Goal: Information Seeking & Learning: Learn about a topic

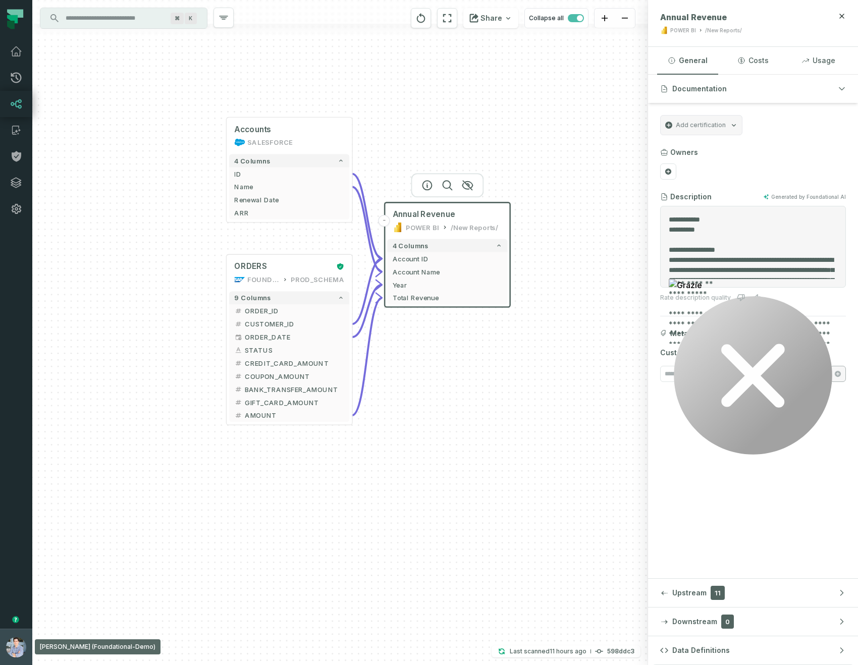
click at [0, 665] on button "Alon Nafta (Foundational-Demo) alon@foundational.io" at bounding box center [16, 647] width 32 height 36
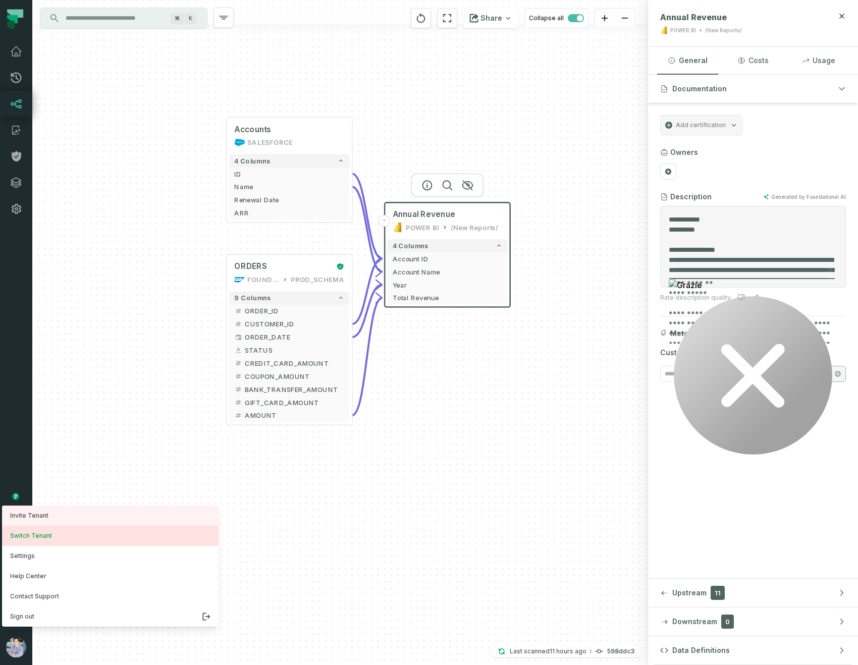
click at [32, 531] on button "Switch Tenant" at bounding box center [110, 536] width 217 height 20
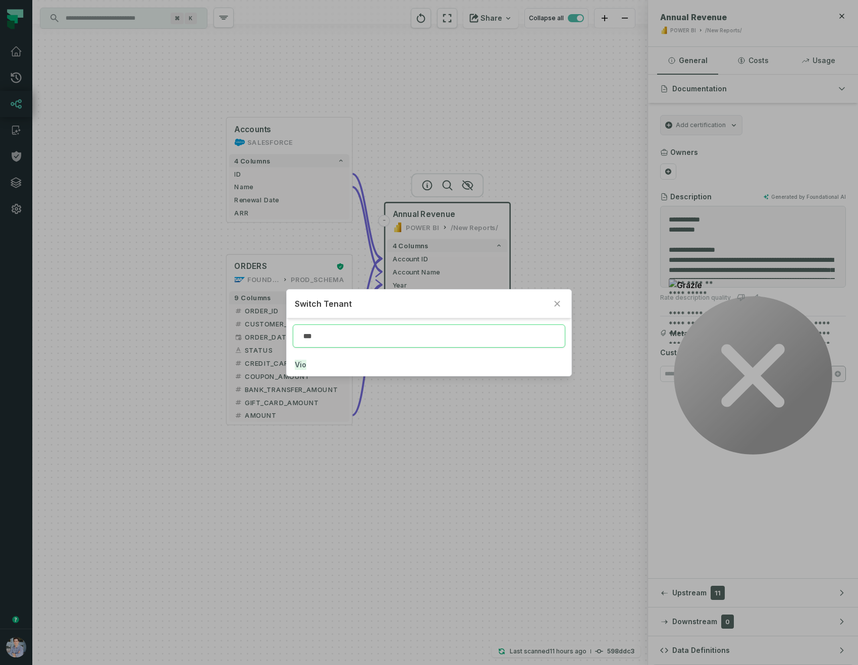
type input "***"
click button "Vio" at bounding box center [429, 365] width 285 height 22
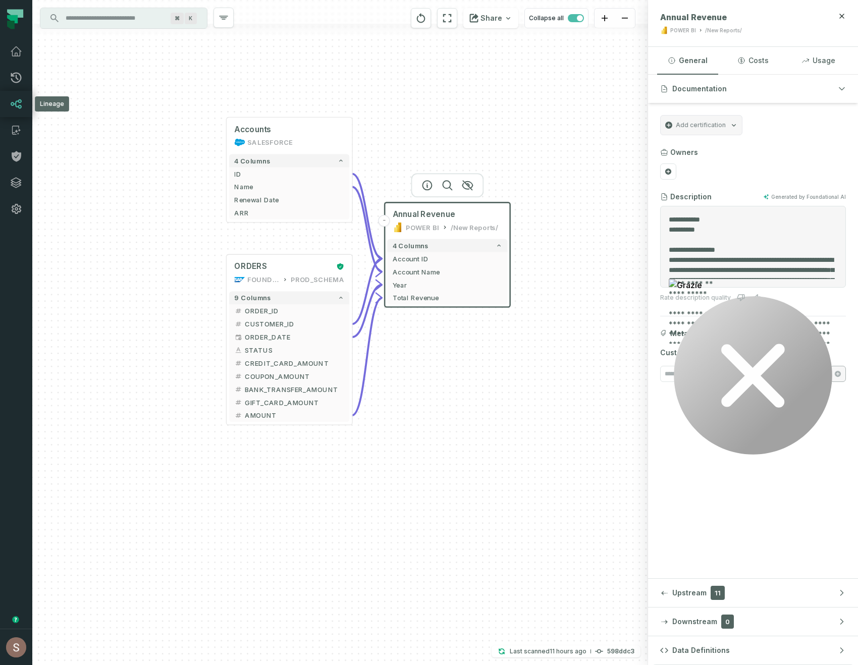
click at [15, 115] on link "Lineage" at bounding box center [16, 104] width 32 height 26
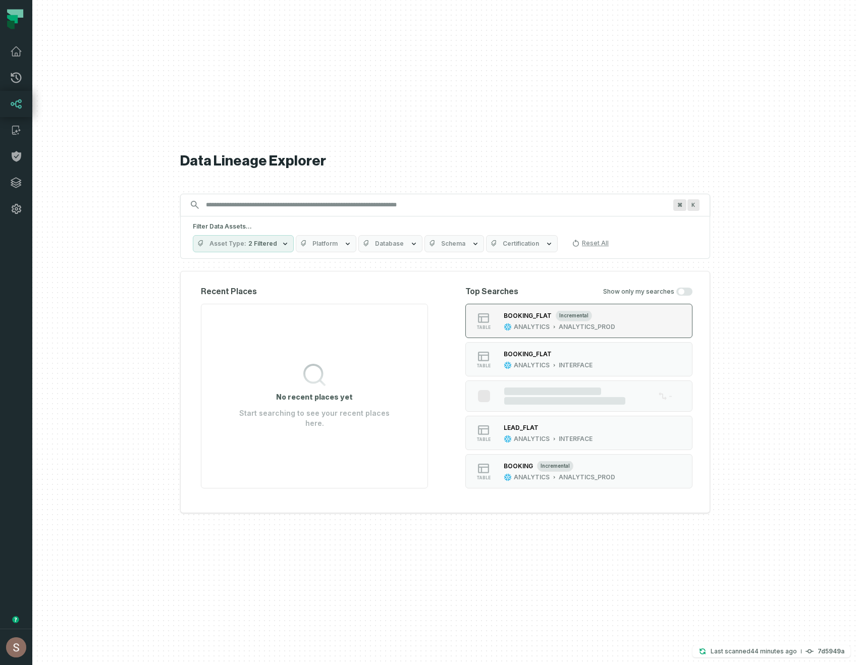
click at [640, 327] on button "table BOOKING_FLAT incremental ANALYTICS ANALYTICS_PROD" at bounding box center [579, 321] width 227 height 34
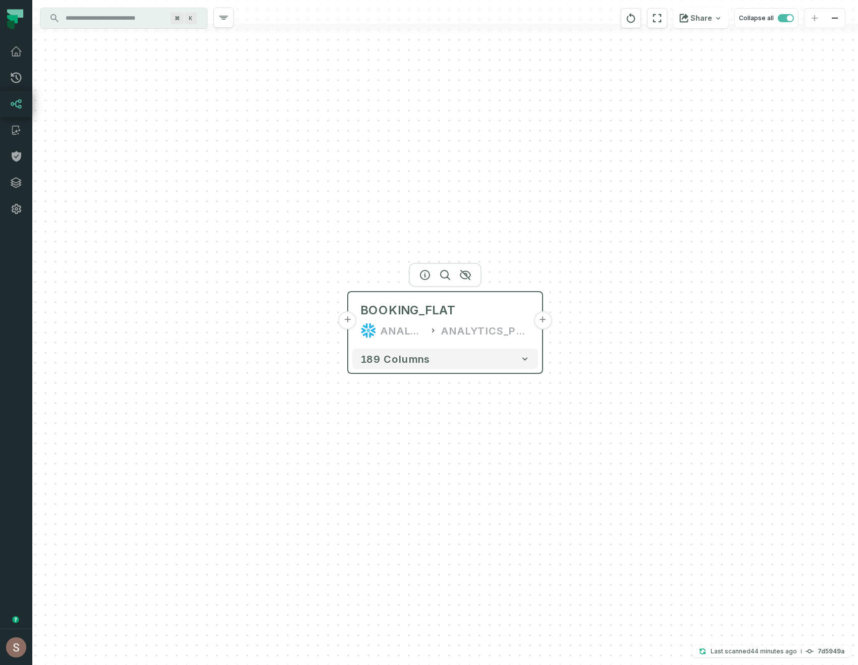
click at [348, 322] on button "+" at bounding box center [348, 321] width 18 height 18
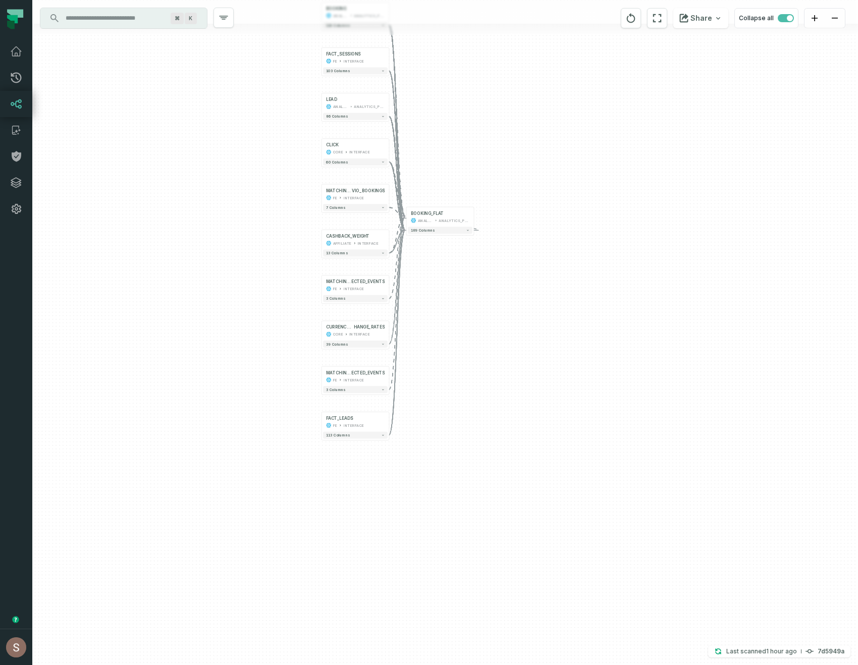
drag, startPoint x: 281, startPoint y: 443, endPoint x: 280, endPoint y: 236, distance: 206.5
click at [280, 236] on div "+ BOOKING ANALYTICS ANALYTICS_PROD + 119 columns + FACT_SESSIONS FE INTERFACE +…" at bounding box center [445, 332] width 826 height 665
click at [330, 121] on icon "button" at bounding box center [336, 121] width 12 height 12
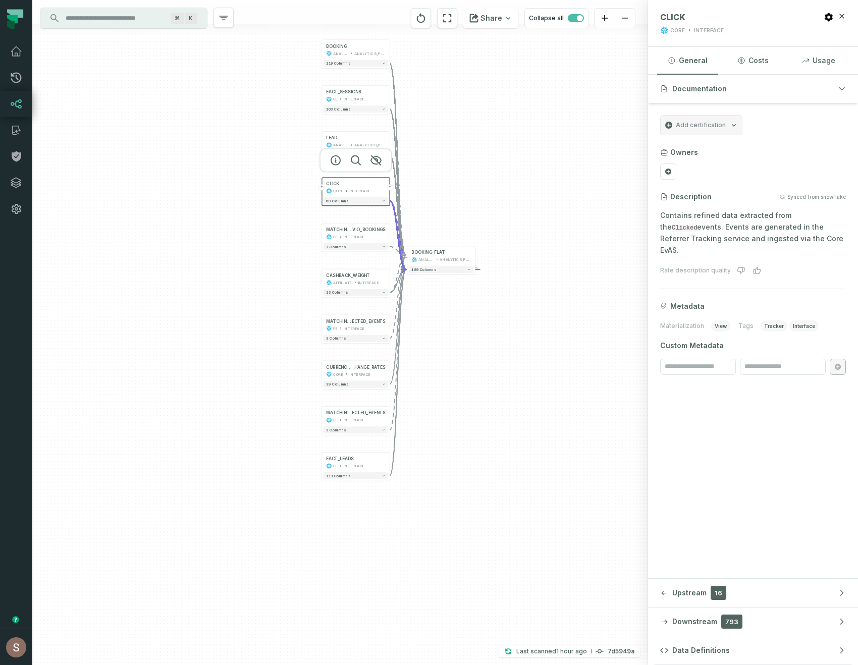
drag, startPoint x: 499, startPoint y: 268, endPoint x: 493, endPoint y: 393, distance: 125.4
click at [493, 393] on div "+ BOOKING ANALYTICS ANALYTICS_PROD + 119 columns + FACT_SESSIONS FE INTERFACE +…" at bounding box center [340, 332] width 616 height 665
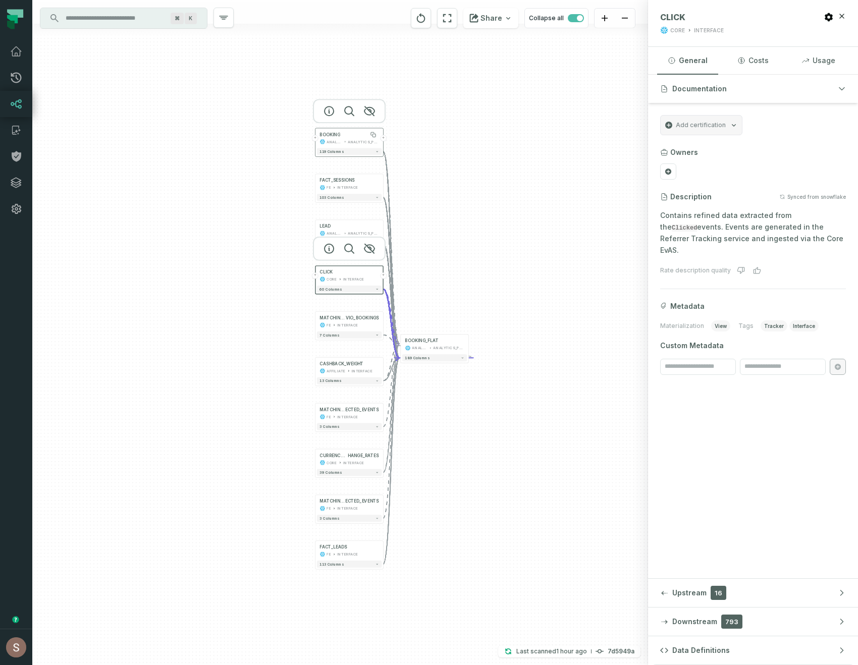
click at [343, 136] on div "BOOKING" at bounding box center [349, 135] width 59 height 6
click at [328, 110] on icon "button" at bounding box center [329, 111] width 12 height 12
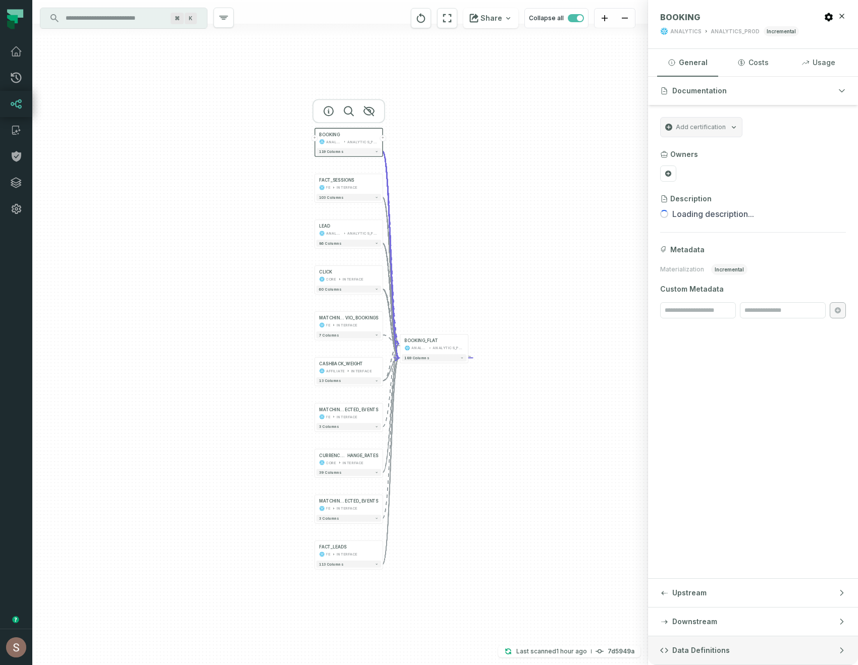
click at [713, 656] on button "Data Definitions" at bounding box center [753, 651] width 210 height 28
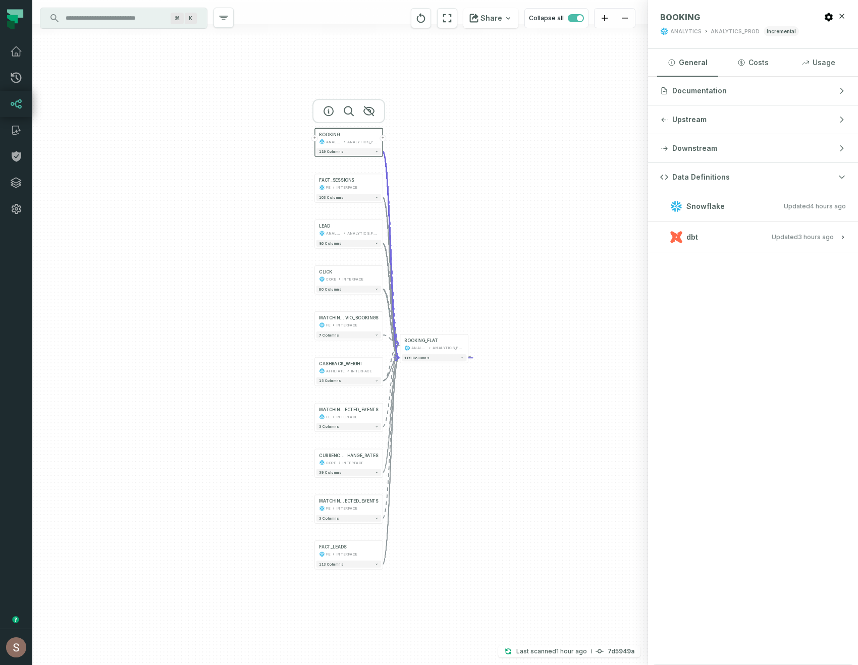
click at [315, 139] on button "+" at bounding box center [315, 138] width 7 height 7
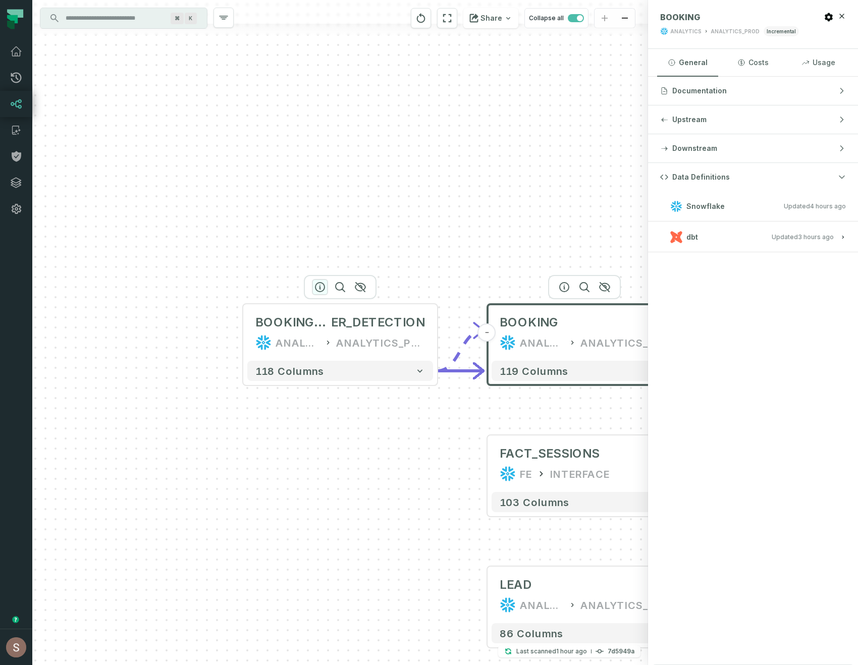
click at [318, 287] on icon "button" at bounding box center [320, 287] width 12 height 12
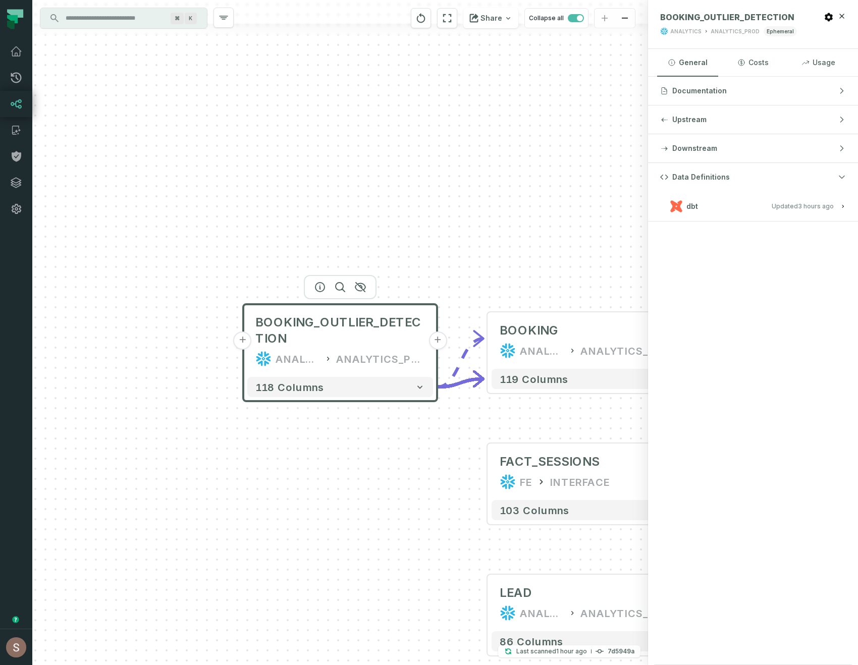
click at [238, 344] on button "+" at bounding box center [243, 341] width 18 height 18
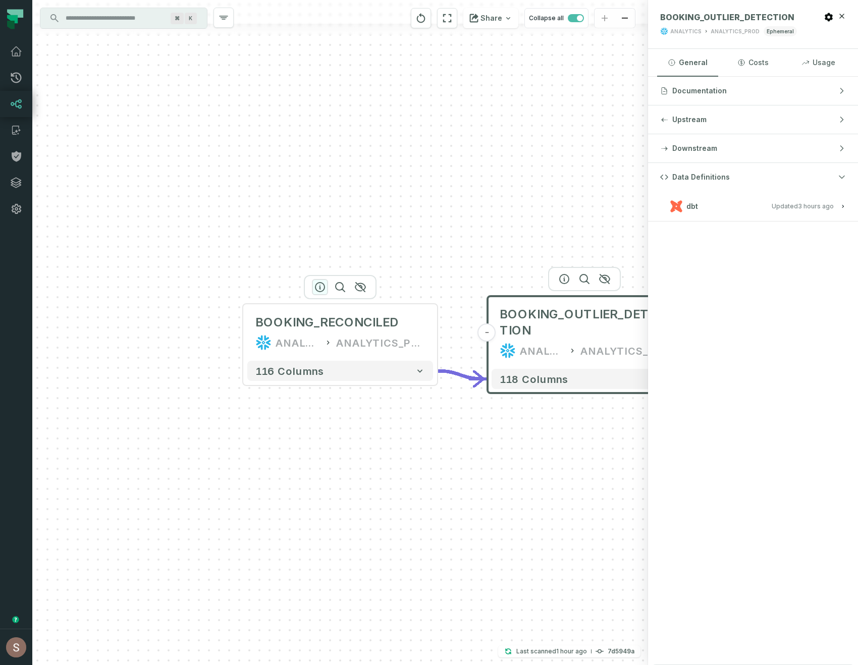
click at [316, 289] on icon "button" at bounding box center [320, 287] width 9 height 9
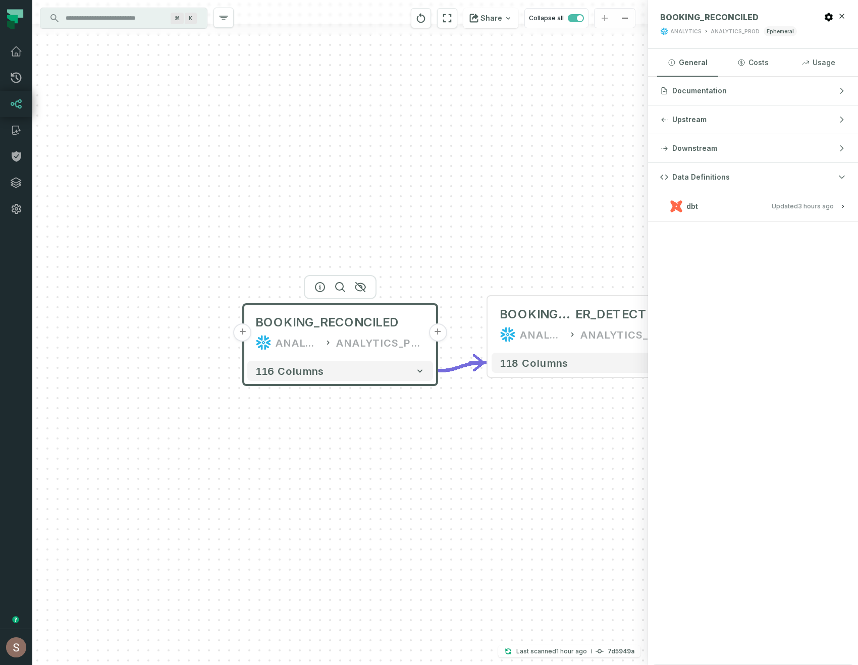
click at [679, 206] on icon "button" at bounding box center [677, 206] width 12 height 12
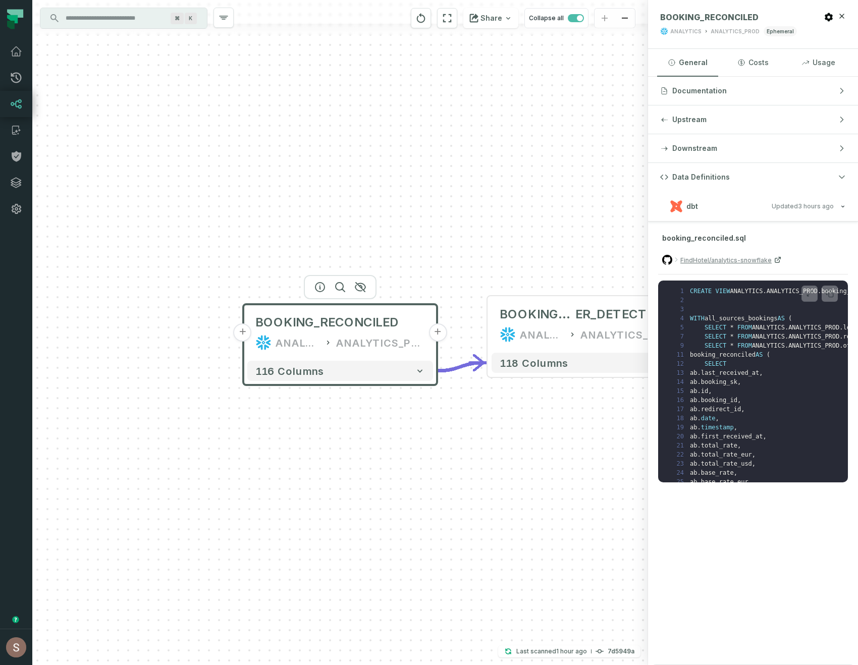
click at [239, 336] on button "+" at bounding box center [243, 333] width 18 height 18
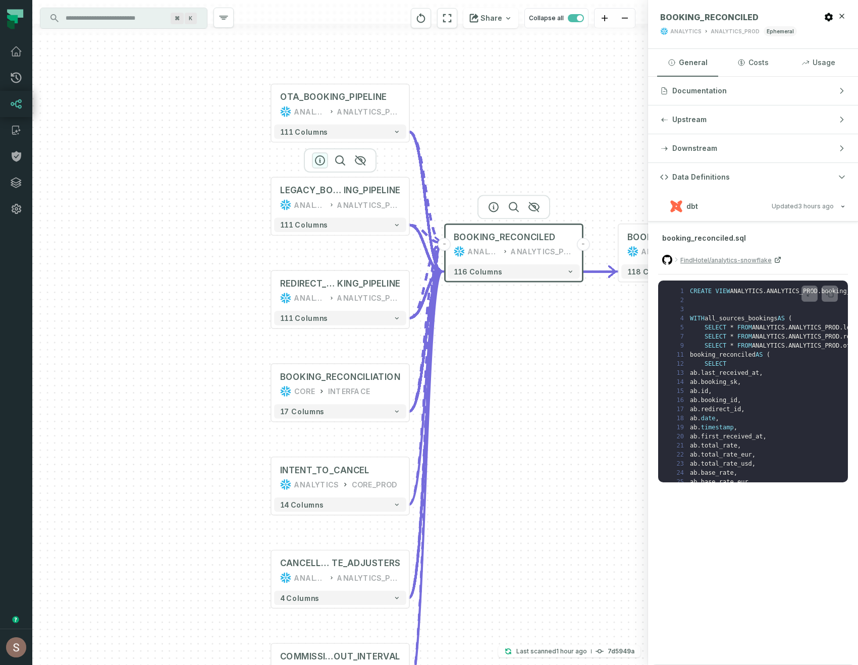
click at [318, 161] on icon "button" at bounding box center [320, 161] width 12 height 12
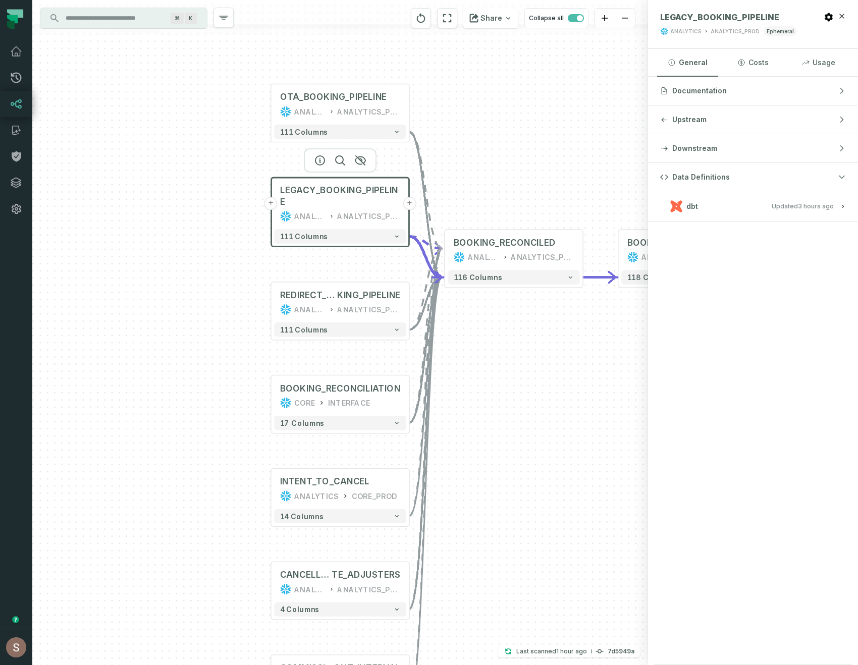
click at [275, 205] on button "+" at bounding box center [271, 203] width 13 height 13
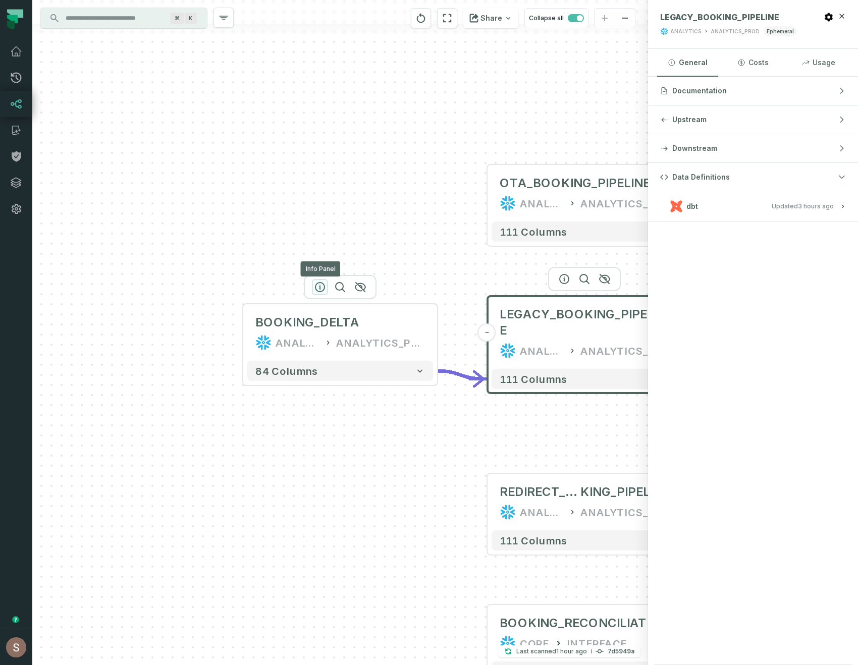
click at [318, 286] on icon "button" at bounding box center [320, 287] width 12 height 12
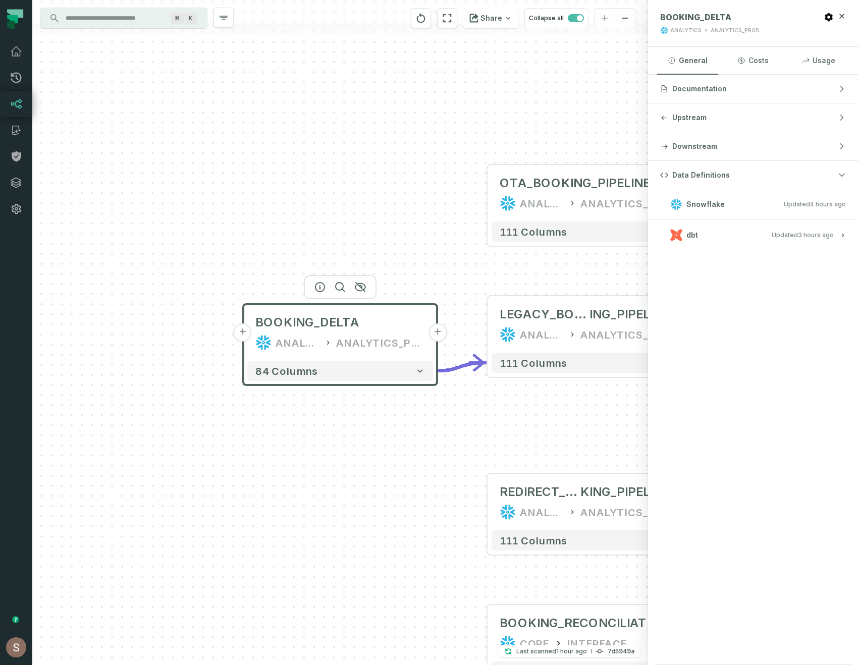
click at [236, 332] on button "+" at bounding box center [243, 333] width 18 height 18
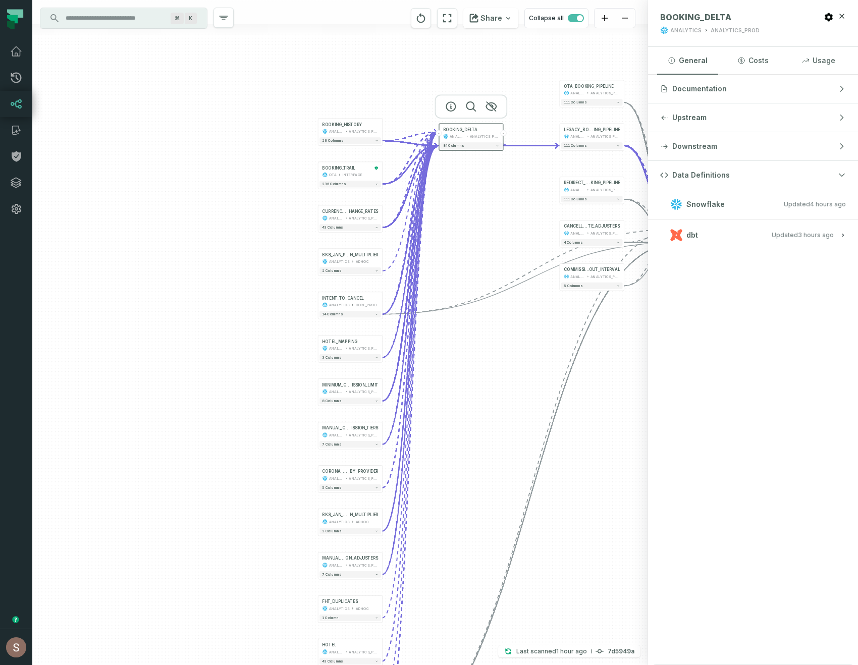
drag, startPoint x: 217, startPoint y: 260, endPoint x: 187, endPoint y: 323, distance: 69.8
click at [190, 319] on div "+ BOOKING_HISTORY ANALYTICS ANALYTICS_PROD + 28 columns + BOOKING_TRAIL OTA INT…" at bounding box center [340, 332] width 616 height 665
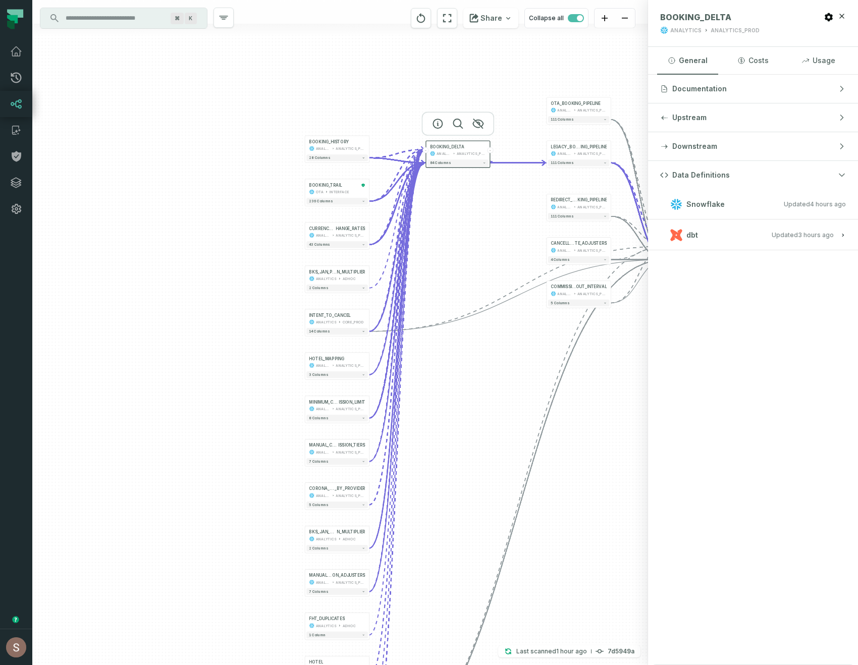
click at [303, 148] on div "+ BOOKING_HISTORY ANALYTICS ANALYTICS_PROD + 28 columns + BOOKING_TRAIL OTA INT…" at bounding box center [340, 332] width 616 height 665
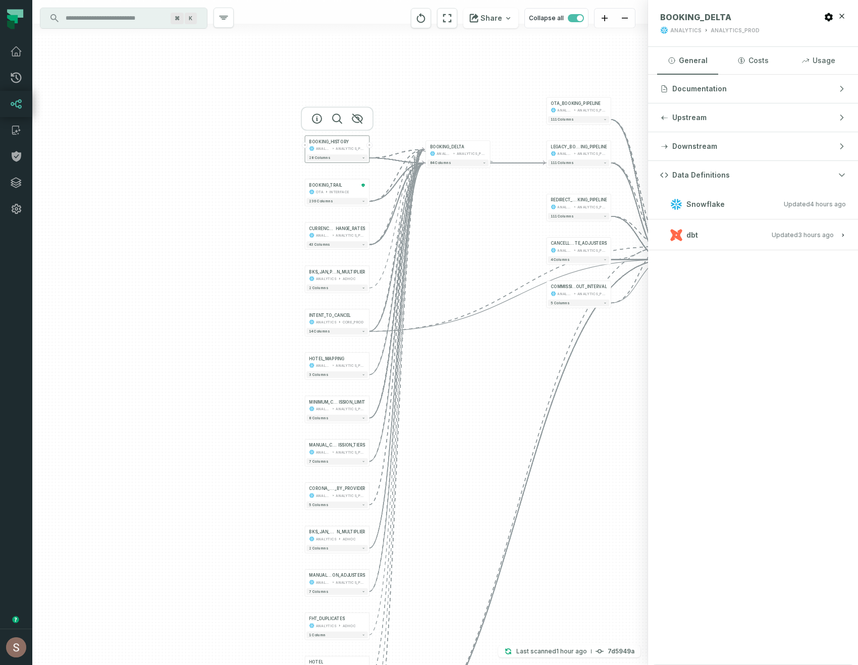
click at [305, 144] on button "+" at bounding box center [305, 145] width 6 height 6
click at [304, 188] on button "+" at bounding box center [304, 189] width 6 height 6
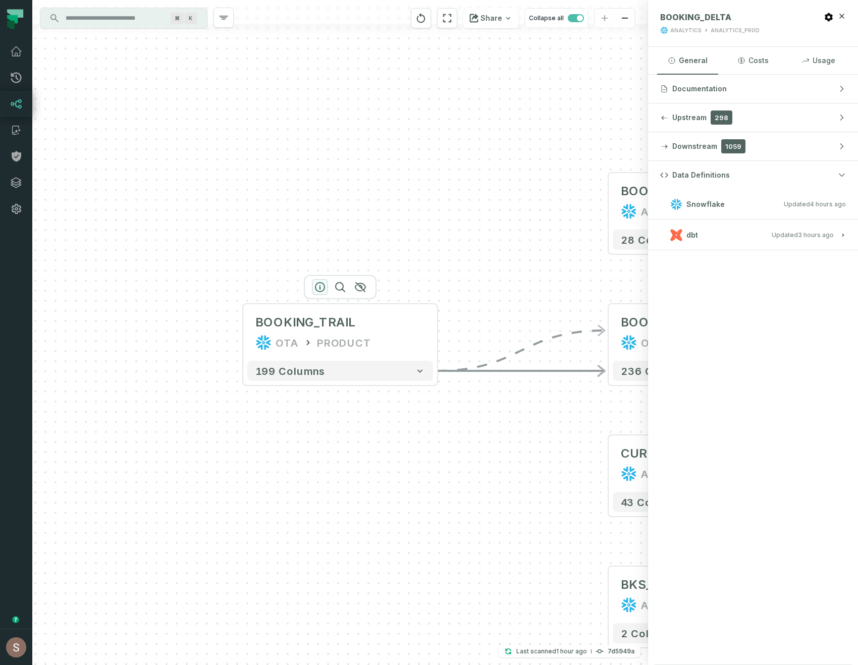
click at [320, 285] on icon "button" at bounding box center [320, 287] width 9 height 9
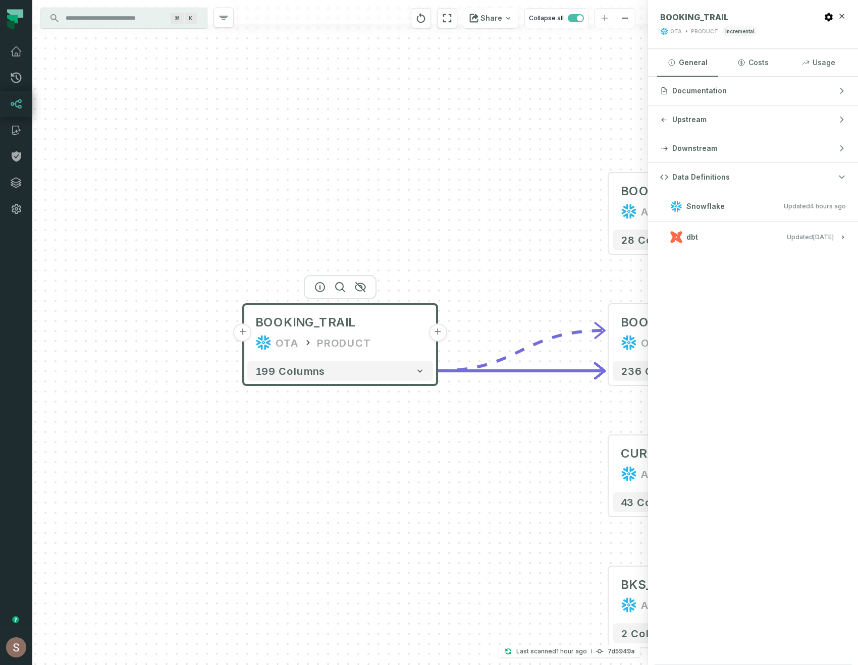
click at [242, 336] on button "+" at bounding box center [243, 333] width 18 height 18
click at [243, 332] on button "+" at bounding box center [243, 332] width 18 height 18
click at [243, 332] on button "+" at bounding box center [242, 332] width 18 height 18
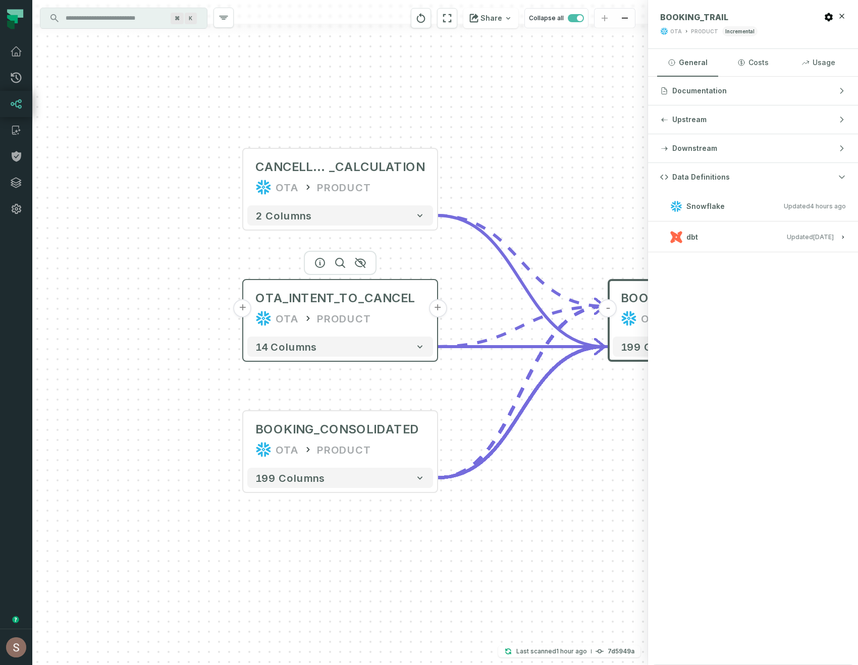
click at [244, 313] on button "+" at bounding box center [243, 308] width 18 height 18
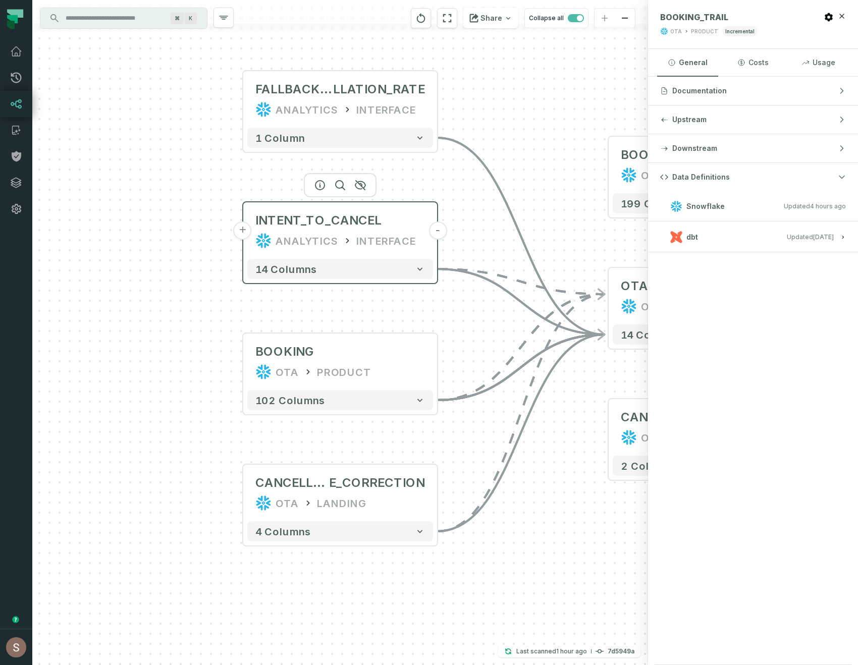
click at [237, 228] on button "+" at bounding box center [243, 231] width 18 height 18
click at [245, 228] on button "+" at bounding box center [242, 231] width 18 height 18
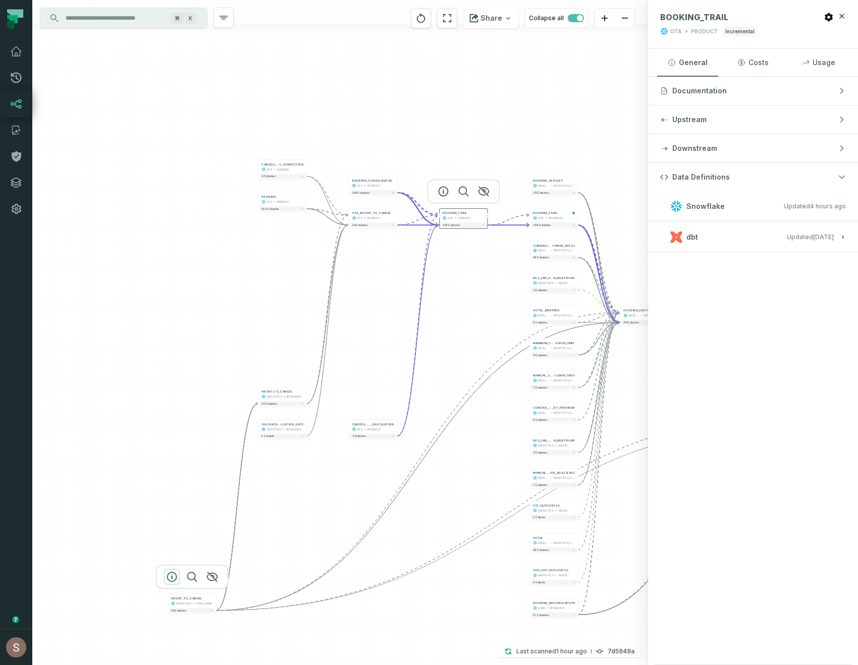
click at [169, 569] on button "button" at bounding box center [172, 577] width 16 height 16
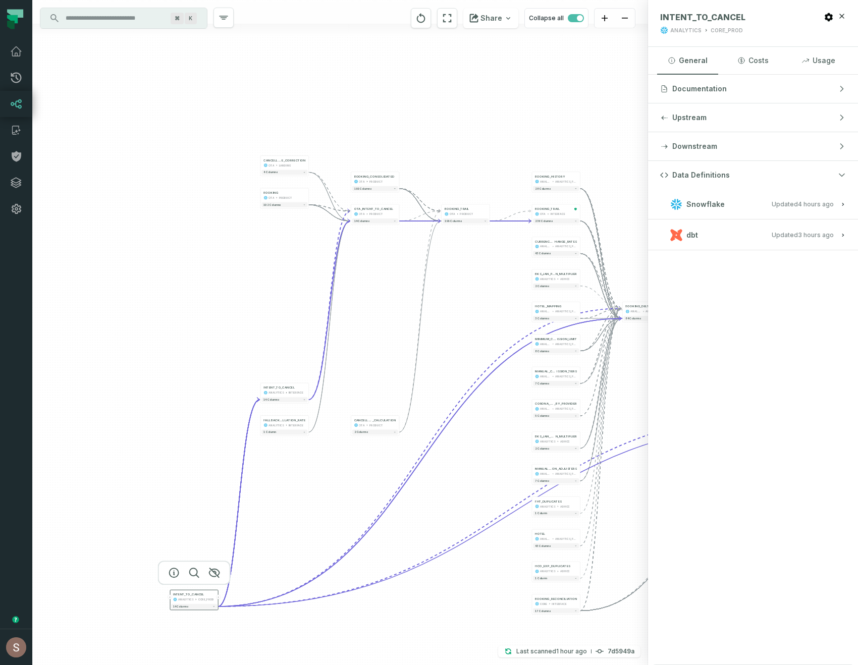
drag, startPoint x: 202, startPoint y: 507, endPoint x: 205, endPoint y: 402, distance: 104.5
click at [205, 402] on div "CANCELLATION_RAT E_CORRECTION OTA LANDING - 4 columns + BOOKING OTA PRODUCT + 1…" at bounding box center [340, 332] width 616 height 665
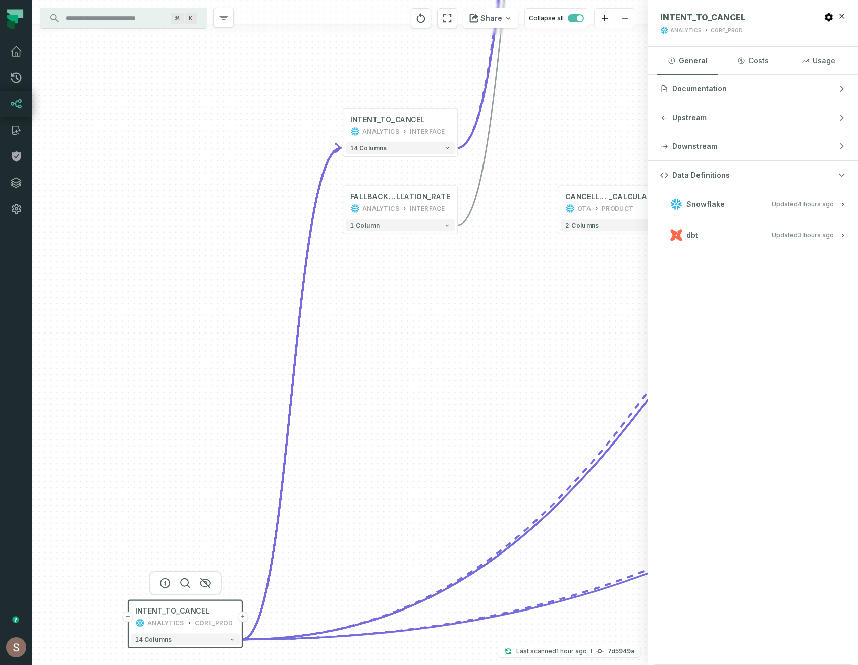
drag, startPoint x: 151, startPoint y: 502, endPoint x: 215, endPoint y: 283, distance: 228.2
click at [215, 283] on div "CANCELLATION_RAT E_CORRECTION OTA LANDING - 4 columns + BOOKING OTA PRODUCT + 1…" at bounding box center [340, 332] width 616 height 665
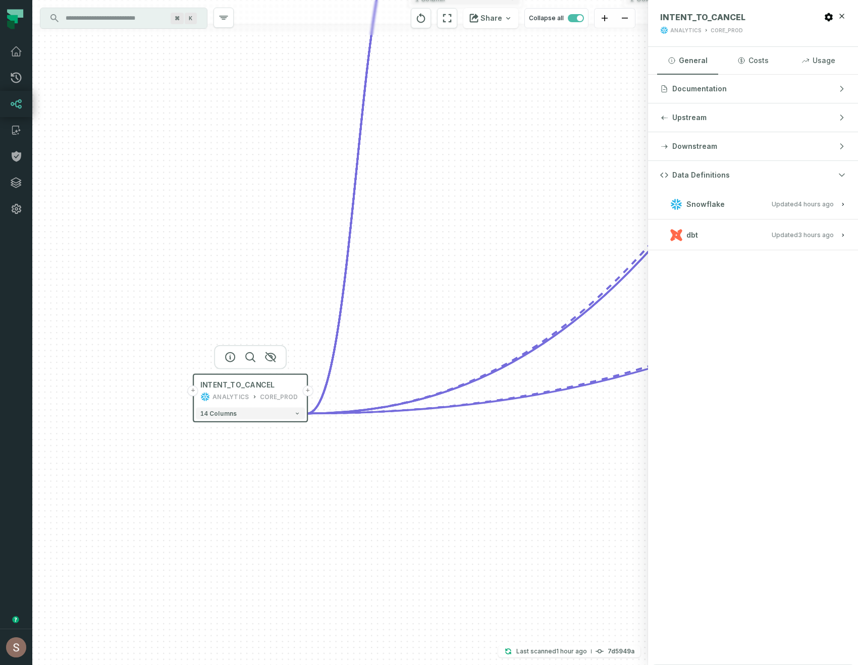
click at [191, 391] on button "+" at bounding box center [193, 391] width 11 height 11
click at [193, 393] on button "+" at bounding box center [192, 391] width 11 height 11
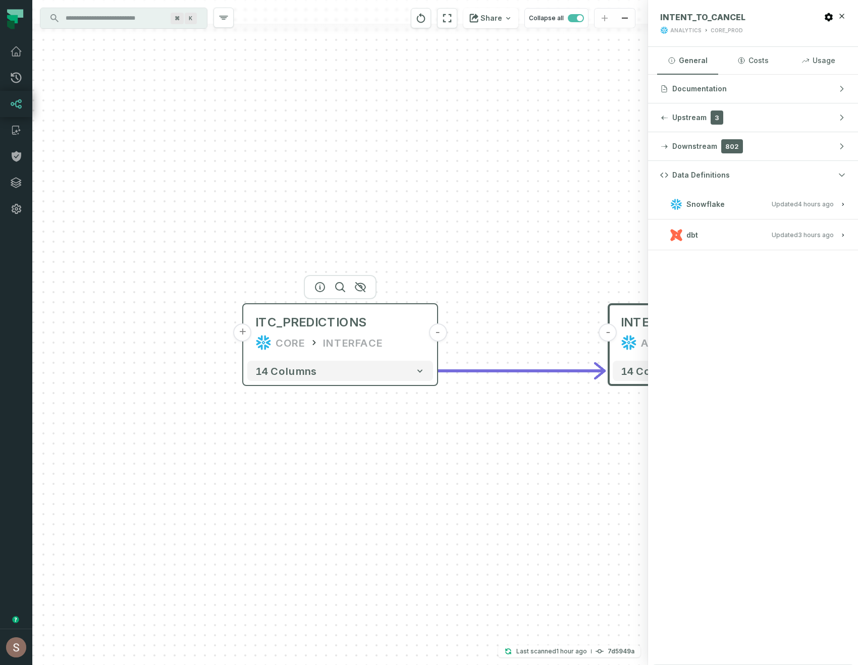
click at [242, 330] on button "+" at bounding box center [243, 333] width 18 height 18
click at [0, 0] on button "+" at bounding box center [0, 0] width 0 height 0
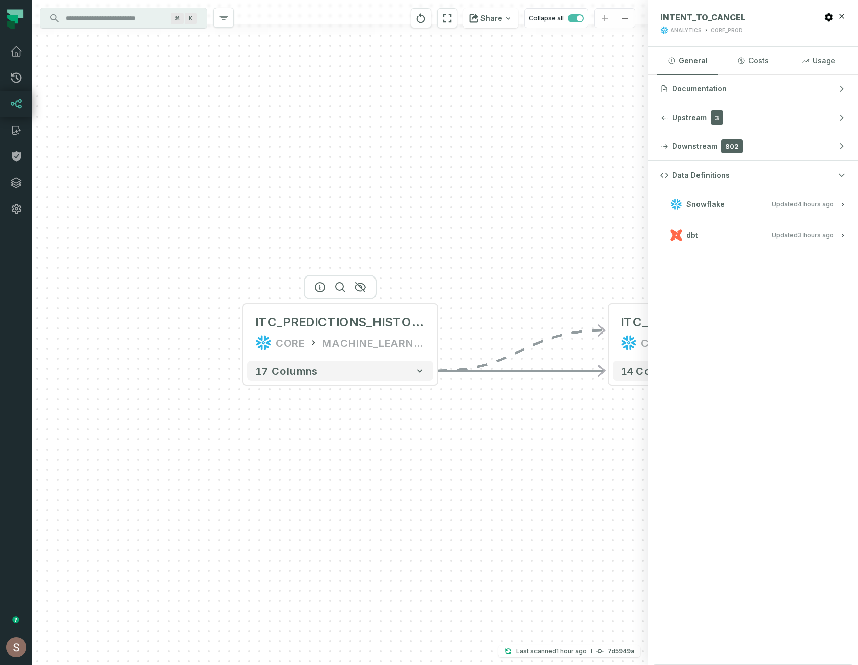
click at [0, 0] on button "+" at bounding box center [0, 0] width 0 height 0
click at [321, 285] on icon "button" at bounding box center [320, 287] width 12 height 12
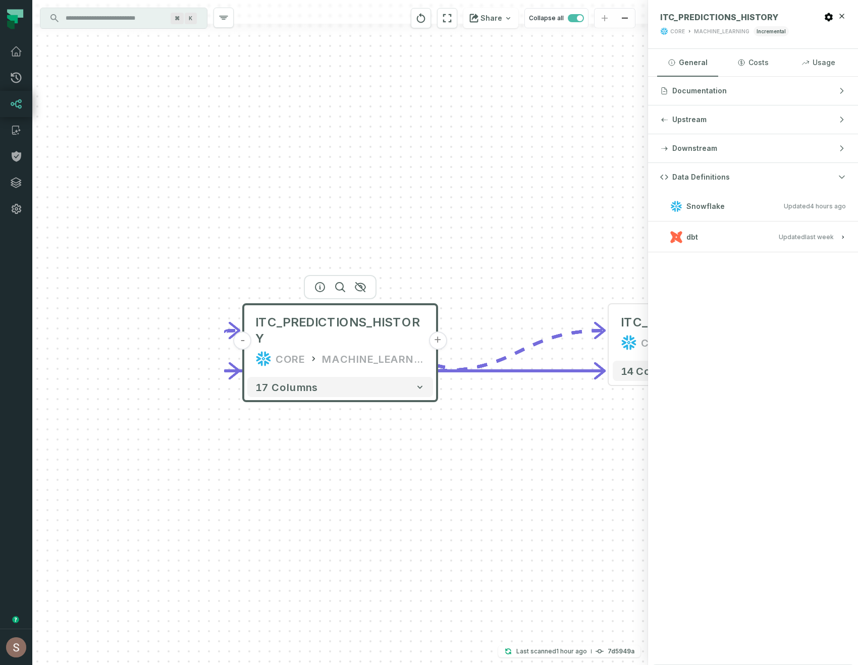
click at [245, 332] on button "-" at bounding box center [243, 341] width 18 height 18
click at [245, 332] on button "+" at bounding box center [243, 341] width 18 height 18
click at [10, 103] on link "Lineage" at bounding box center [16, 104] width 32 height 26
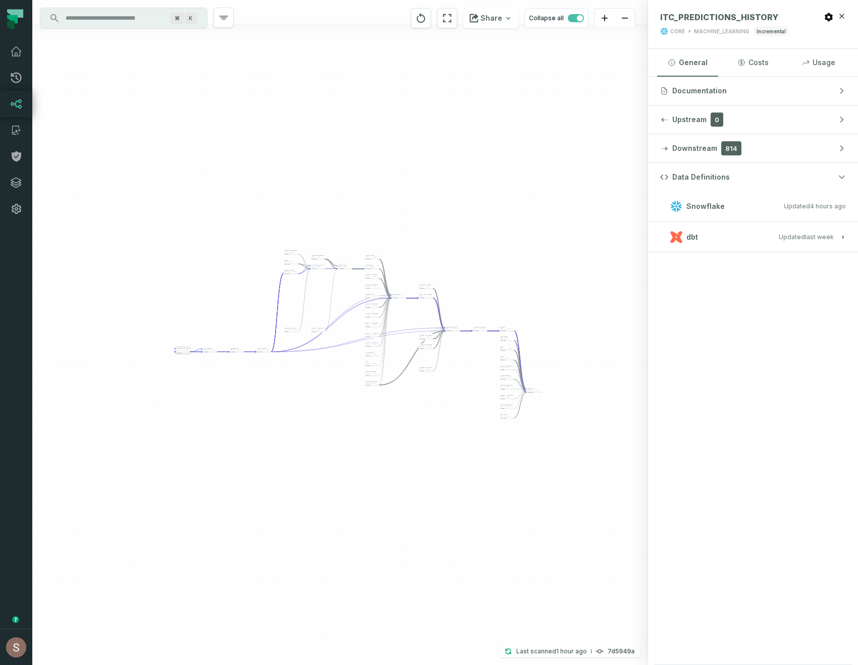
drag, startPoint x: 337, startPoint y: 460, endPoint x: 292, endPoint y: 455, distance: 45.7
click at [292, 455] on div "- ITC_PREDICTIONS_HISTORY CORE MACHINE_LEARNING + 17 columns - ITC_PREDICTIONS …" at bounding box center [340, 332] width 616 height 665
click at [369, 366] on span "43 columns" at bounding box center [368, 366] width 5 height 1
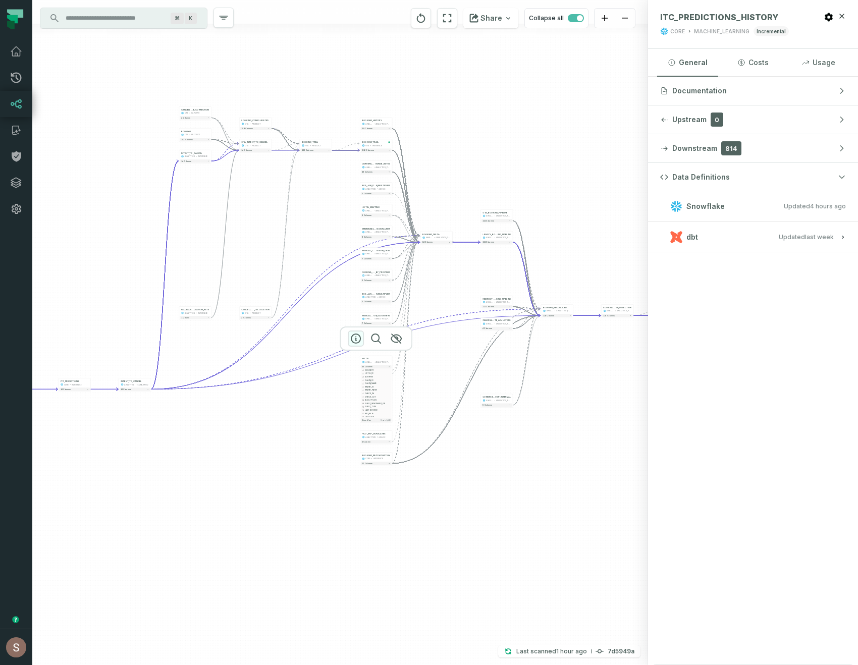
click at [353, 338] on icon "button" at bounding box center [356, 339] width 12 height 12
click at [356, 339] on icon "button" at bounding box center [355, 339] width 12 height 12
click at [691, 236] on span "dbt" at bounding box center [693, 235] width 12 height 10
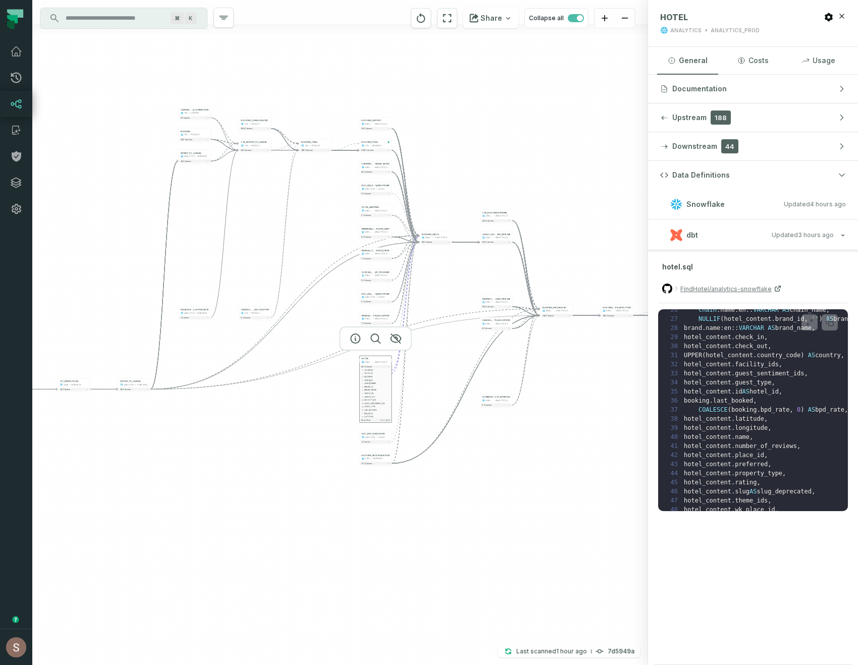
scroll to position [195, 0]
click at [409, 583] on div "- ITC_PREDICTIONS_HISTORY CORE MACHINE_LEARNING + 17 columns - ITC_PREDICTIONS …" at bounding box center [340, 332] width 616 height 665
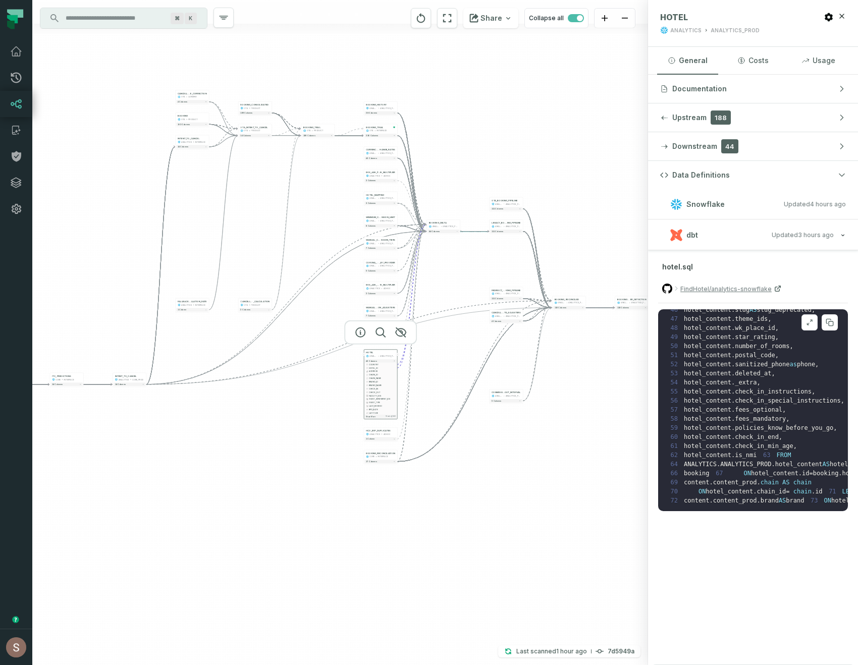
scroll to position [0, 0]
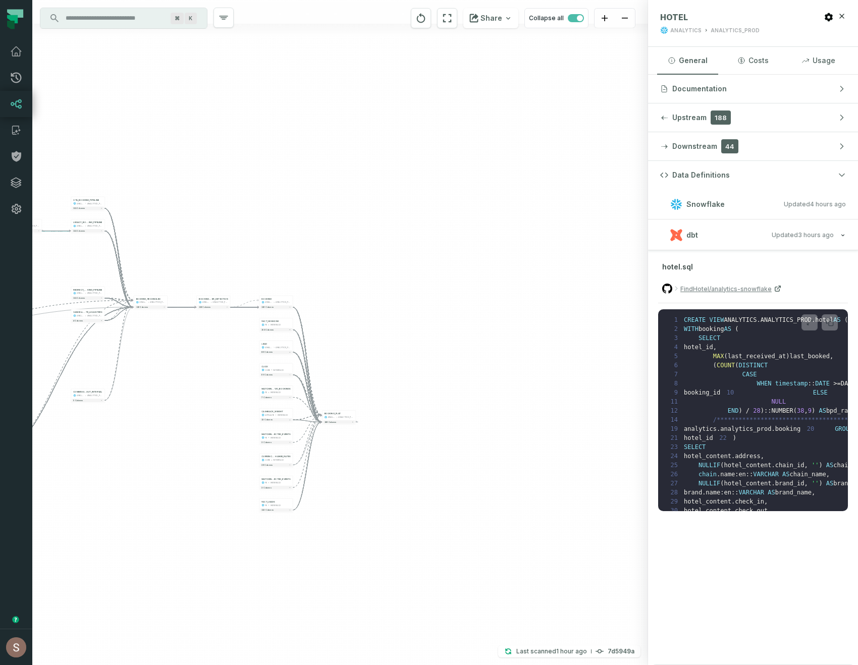
drag, startPoint x: 436, startPoint y: 529, endPoint x: 119, endPoint y: 529, distance: 317.1
click at [119, 529] on div "- ITC_PREDICTIONS_HISTORY CORE MACHINE_LEARNING + 17 columns - ITC_PREDICTIONS …" at bounding box center [340, 332] width 616 height 665
click at [323, 394] on icon "button" at bounding box center [319, 394] width 9 height 9
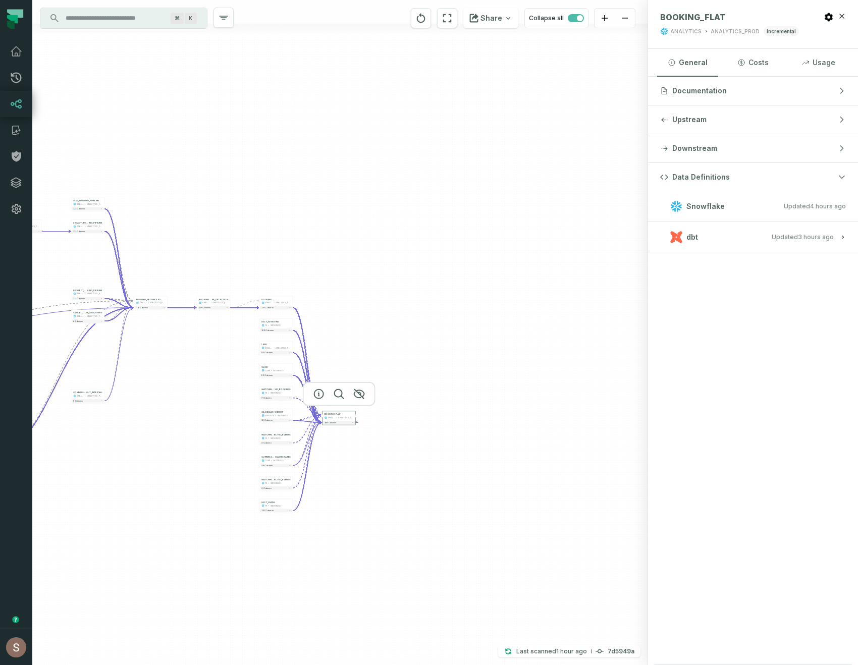
click at [683, 232] on div "dbt" at bounding box center [685, 237] width 28 height 12
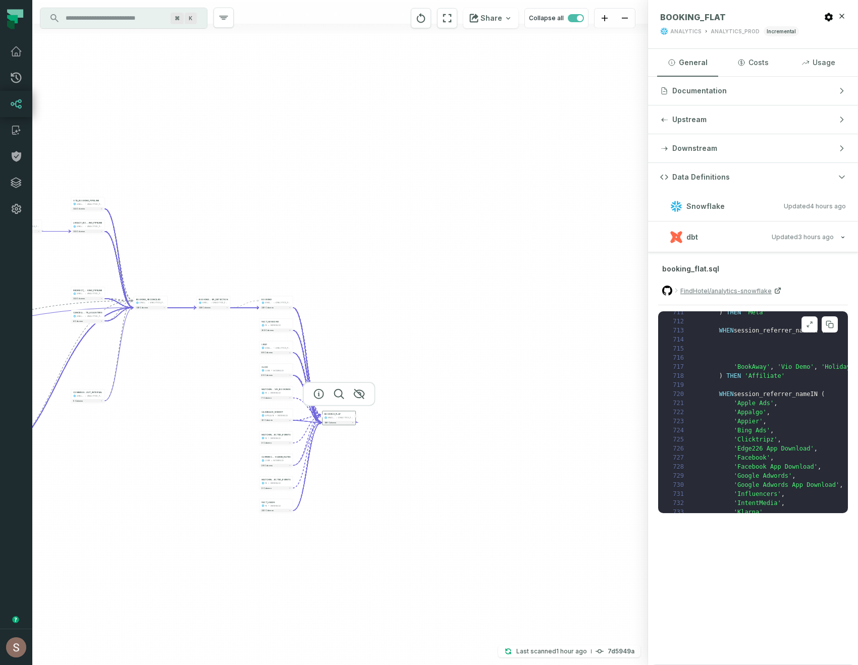
scroll to position [6480, 0]
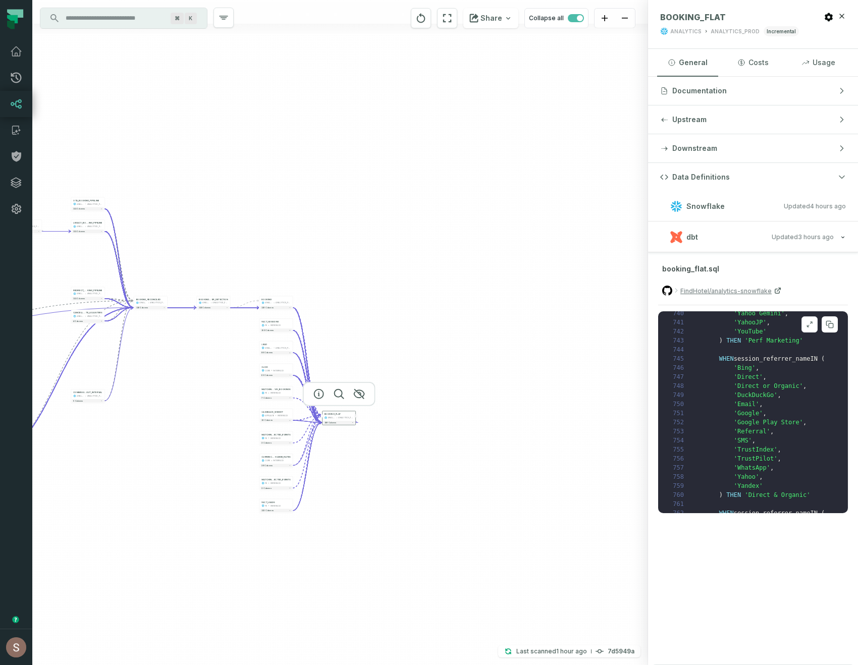
click at [729, 444] on pre "1 CREATE VIEW ANALYTICS . ANALYTICS_PROD . booking_flat AS ( 2 WITH analytics_b…" at bounding box center [753, 413] width 190 height 202
click at [828, 328] on icon at bounding box center [830, 325] width 8 height 8
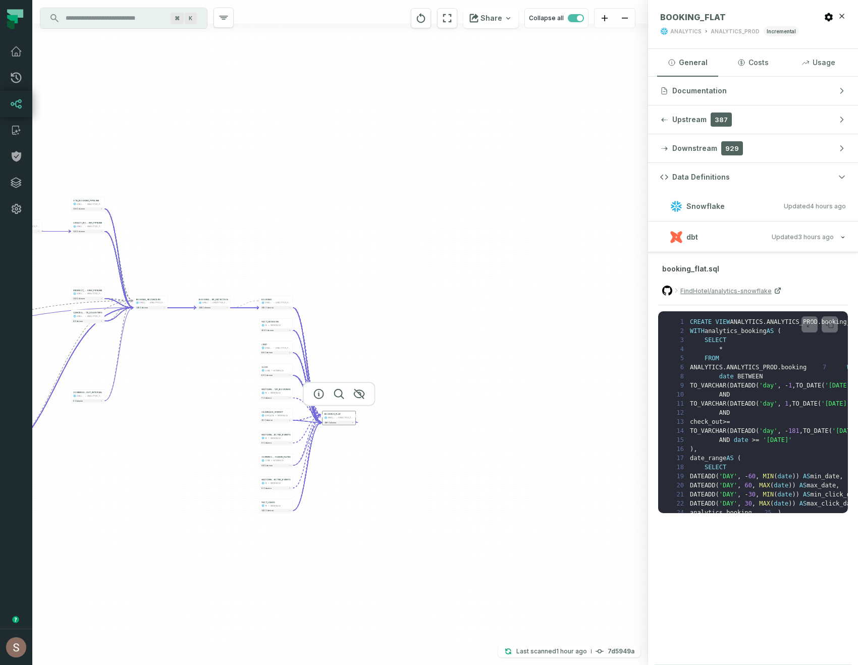
scroll to position [6480, 0]
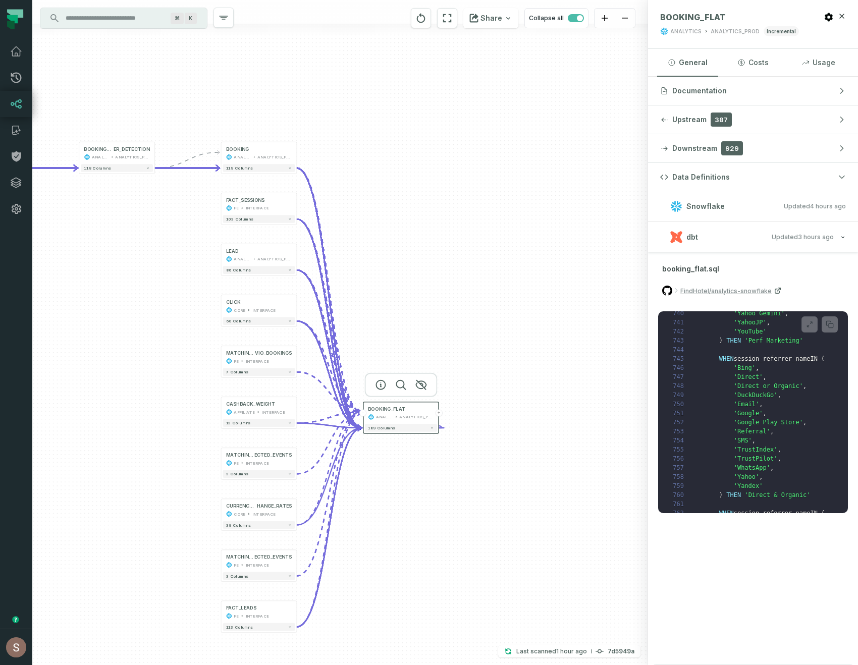
click at [380, 547] on div "- ITC_PREDICTIONS_HISTORY CORE MACHINE_LEARNING + 17 columns - ITC_PREDICTIONS …" at bounding box center [340, 332] width 616 height 665
click at [378, 386] on icon "button" at bounding box center [380, 385] width 12 height 12
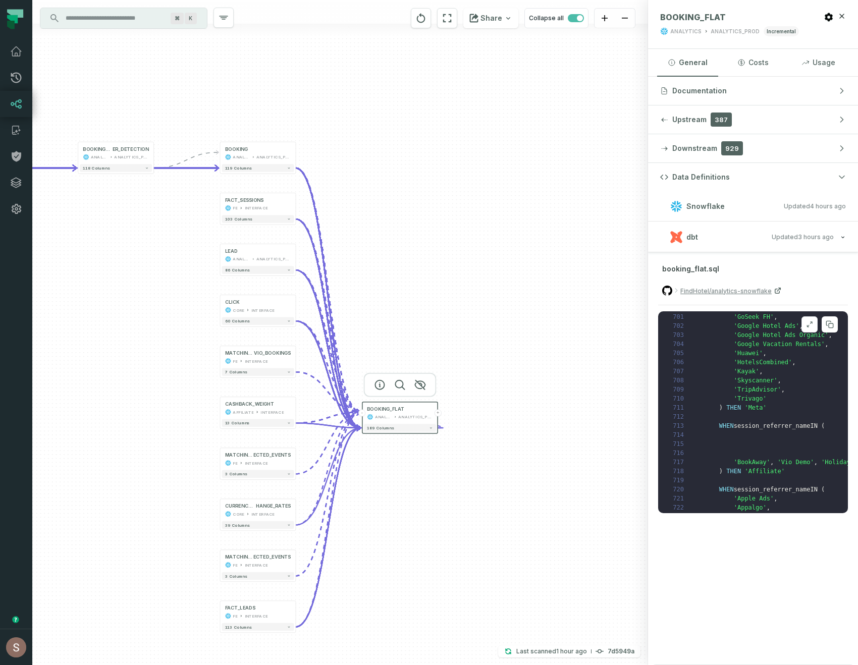
scroll to position [6011, 0]
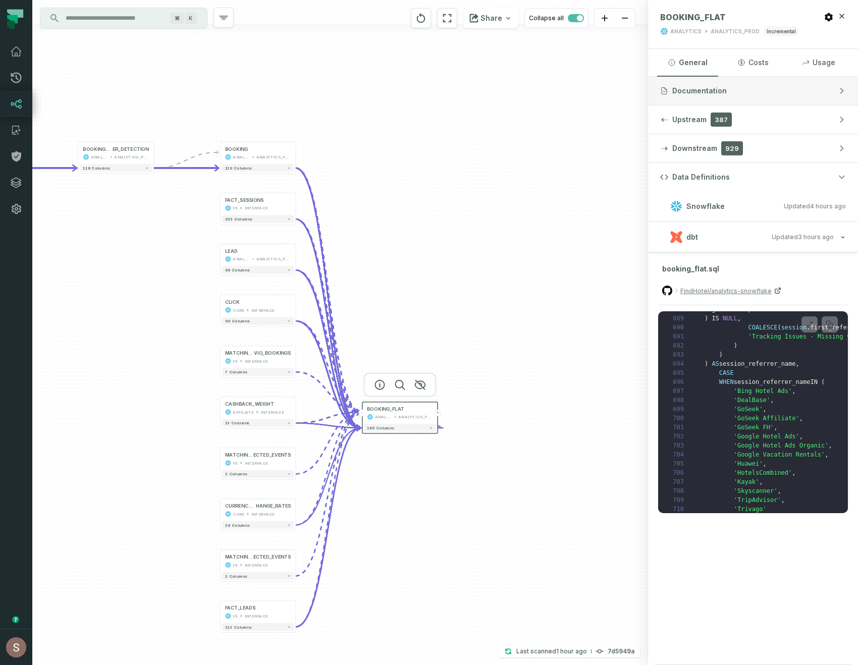
click at [766, 85] on button "Documentation" at bounding box center [753, 91] width 210 height 28
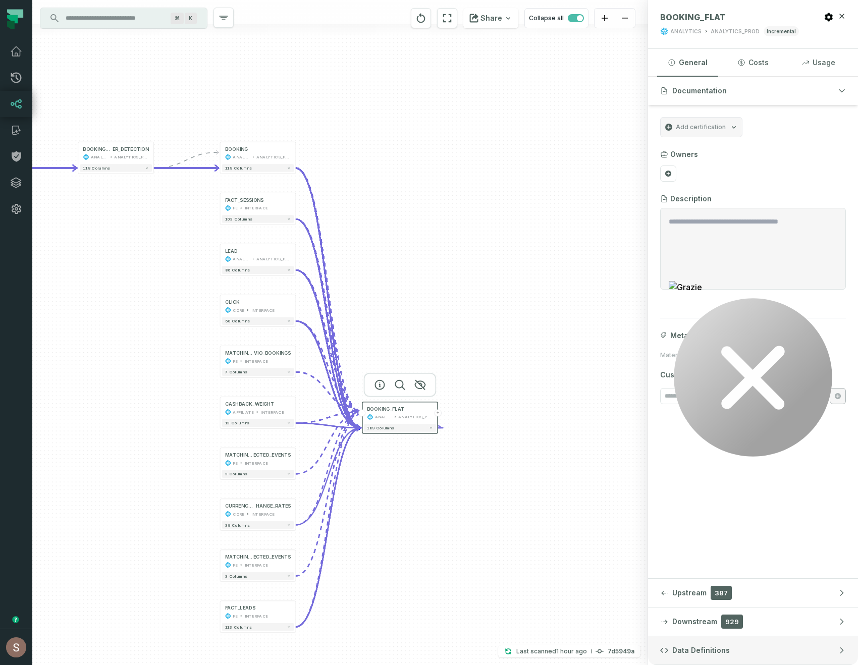
click at [702, 656] on button "Data Definitions" at bounding box center [753, 651] width 210 height 28
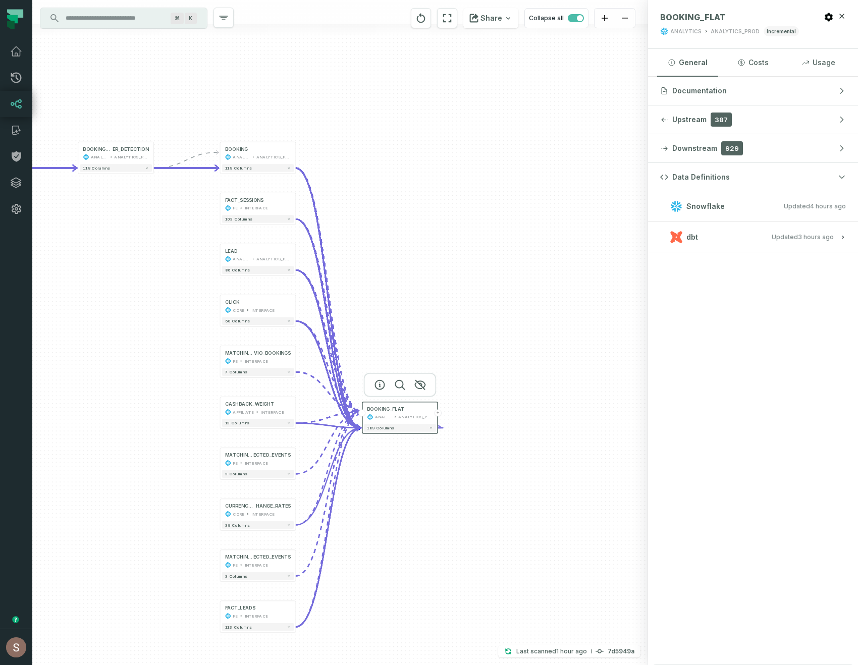
click at [692, 235] on span "dbt" at bounding box center [693, 237] width 12 height 10
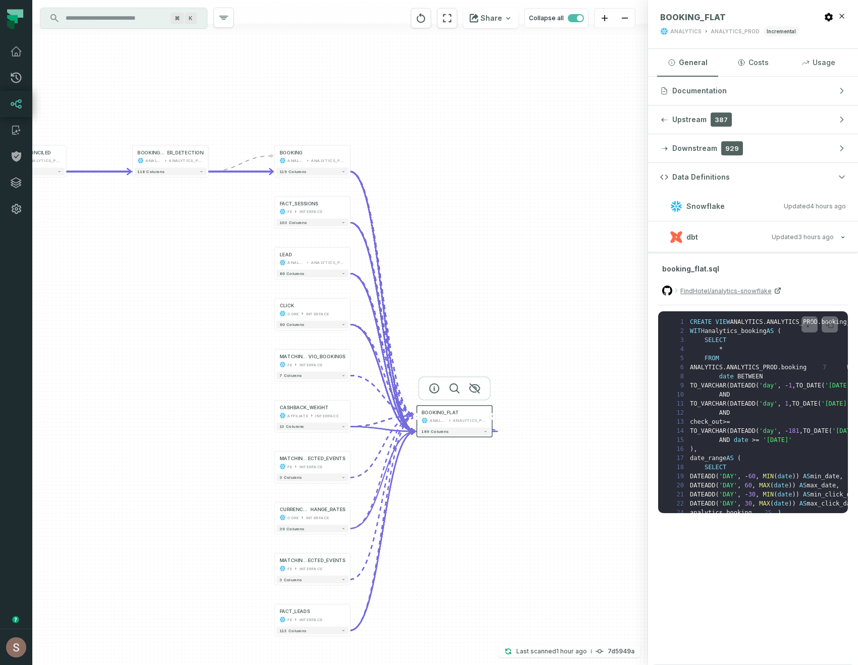
drag, startPoint x: 445, startPoint y: 254, endPoint x: 498, endPoint y: 258, distance: 53.1
click at [498, 258] on div "- ITC_PREDICTIONS_HISTORY CORE MACHINE_LEARNING + 17 columns - ITC_PREDICTIONS …" at bounding box center [340, 332] width 616 height 665
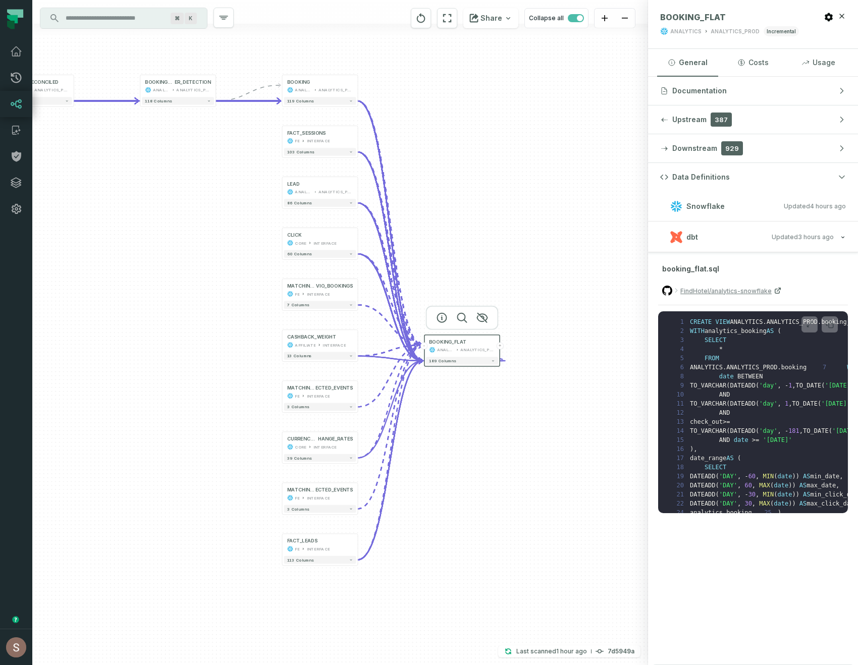
drag, startPoint x: 473, startPoint y: 312, endPoint x: 481, endPoint y: 247, distance: 65.1
click at [481, 247] on div "- ITC_PREDICTIONS_HISTORY CORE MACHINE_LEARNING + 17 columns - ITC_PREDICTIONS …" at bounding box center [340, 332] width 616 height 665
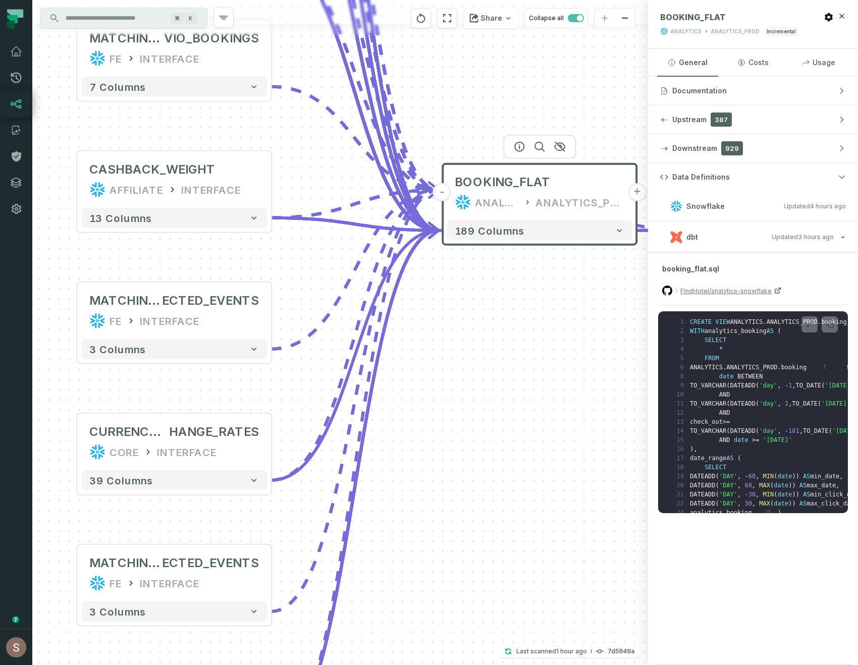
drag, startPoint x: 529, startPoint y: 381, endPoint x: 480, endPoint y: 335, distance: 67.2
click at [480, 335] on div "- ITC_PREDICTIONS_HISTORY CORE MACHINE_LEARNING + 17 columns - ITC_PREDICTIONS …" at bounding box center [340, 332] width 616 height 665
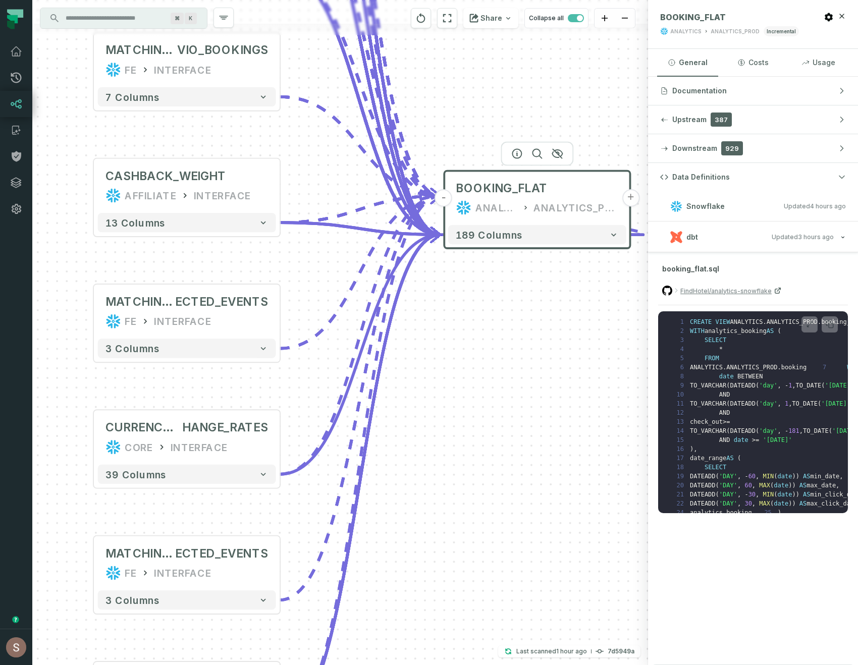
click at [318, 106] on icon "Edge from 13ff3996e90714b86a57bdb8a6f9c785 to 809e3e11330a865e66dcb4cafb5bb8e0" at bounding box center [360, 146] width 161 height 99
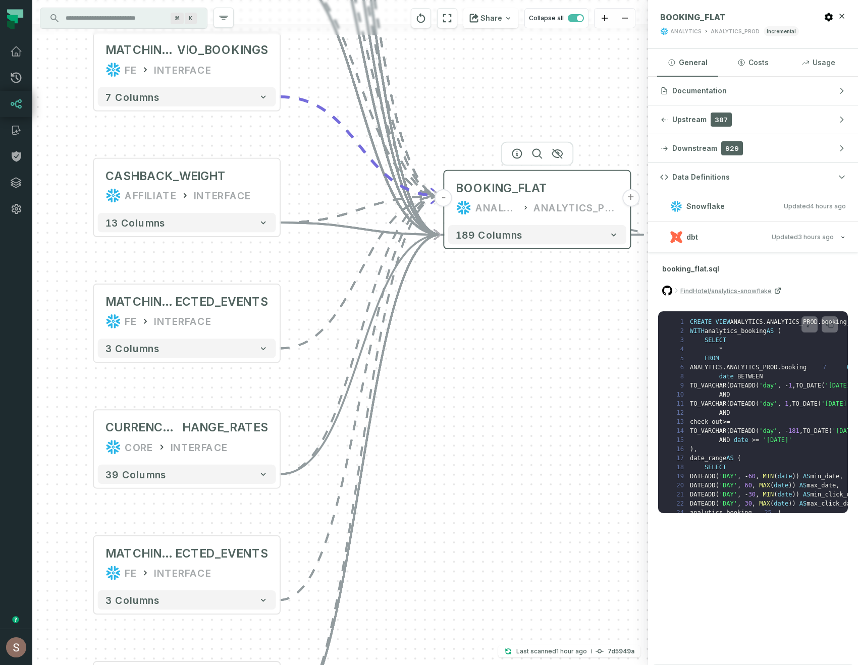
click at [448, 198] on button "-" at bounding box center [444, 198] width 18 height 18
click at [441, 197] on button "-" at bounding box center [444, 198] width 18 height 18
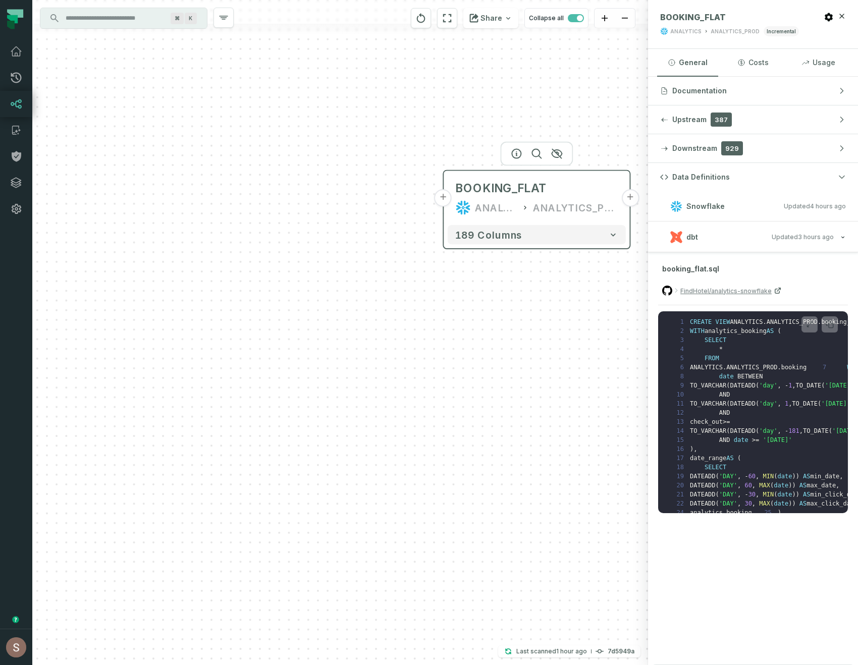
click at [444, 198] on button "+" at bounding box center [444, 198] width 18 height 18
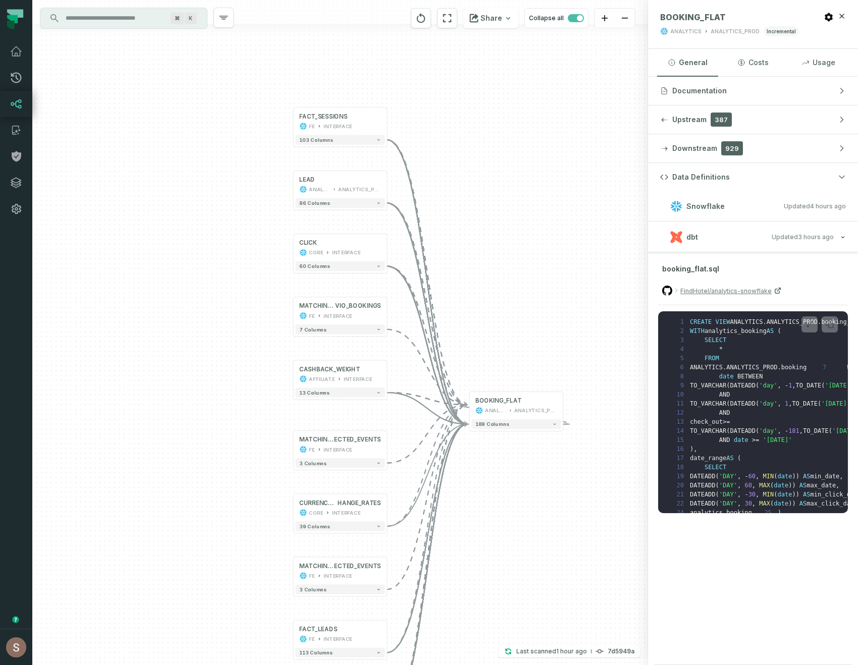
click at [530, 350] on div "+ FACT_SESSIONS FE INTERFACE + 103 columns + LEAD ANALYTICS ANALYTICS_PROD + 86…" at bounding box center [340, 332] width 616 height 665
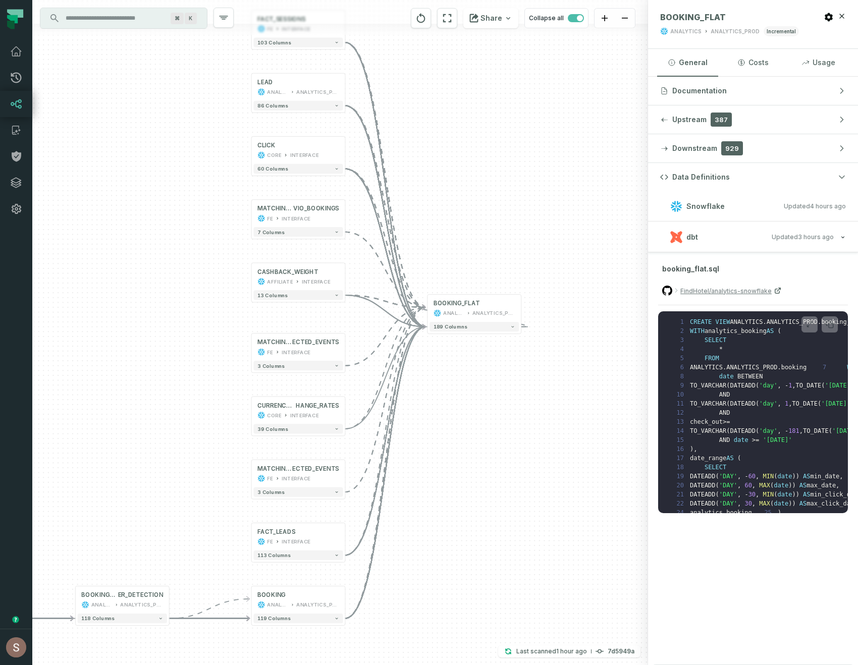
drag, startPoint x: 530, startPoint y: 350, endPoint x: 488, endPoint y: 253, distance: 105.2
click at [488, 253] on div "+ FACT_SESSIONS FE INTERFACE + 103 columns + LEAD ANALYTICS ANALYTICS_PROD + 86…" at bounding box center [340, 332] width 616 height 665
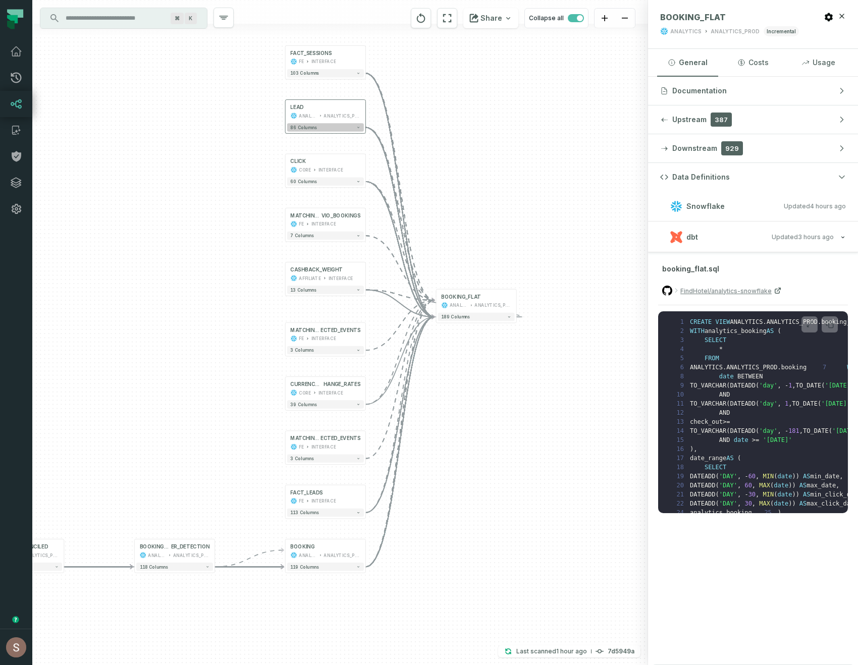
click at [302, 128] on span "86 columns" at bounding box center [303, 127] width 26 height 5
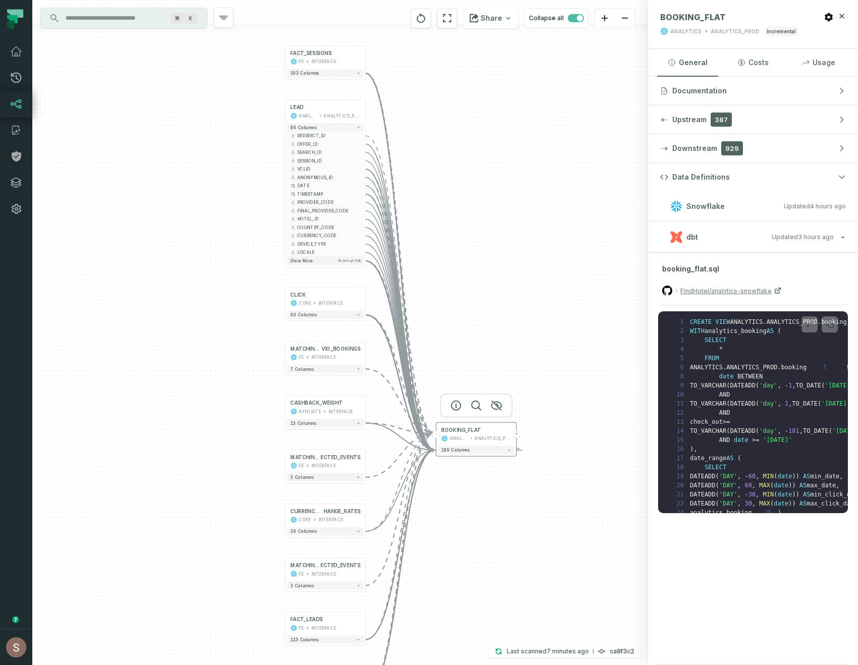
click at [518, 435] on button "+" at bounding box center [517, 435] width 8 height 8
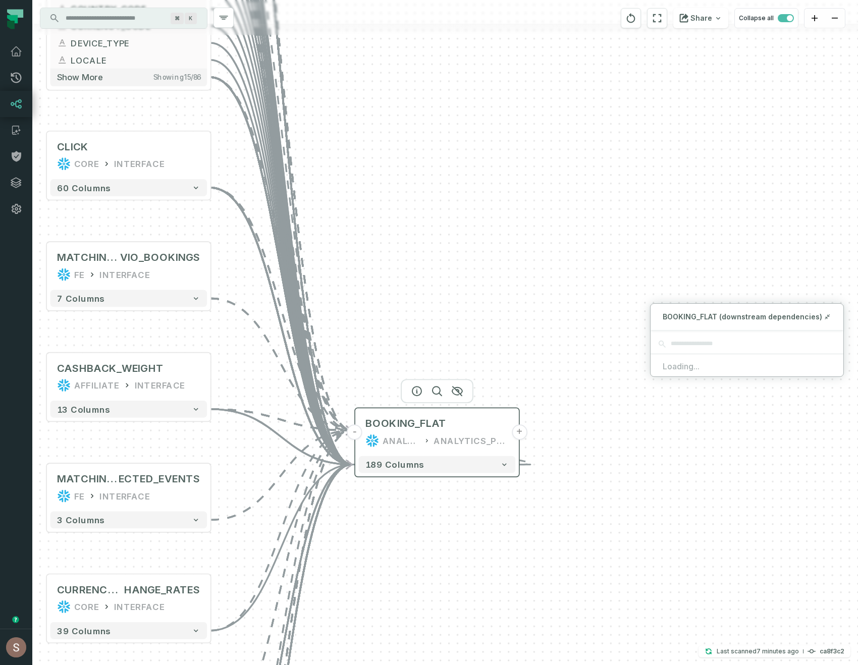
click at [520, 433] on button "+" at bounding box center [519, 432] width 15 height 15
click at [520, 430] on button "+" at bounding box center [519, 432] width 15 height 15
click at [519, 432] on button "+" at bounding box center [519, 432] width 15 height 15
click at [520, 433] on button "+" at bounding box center [519, 432] width 15 height 15
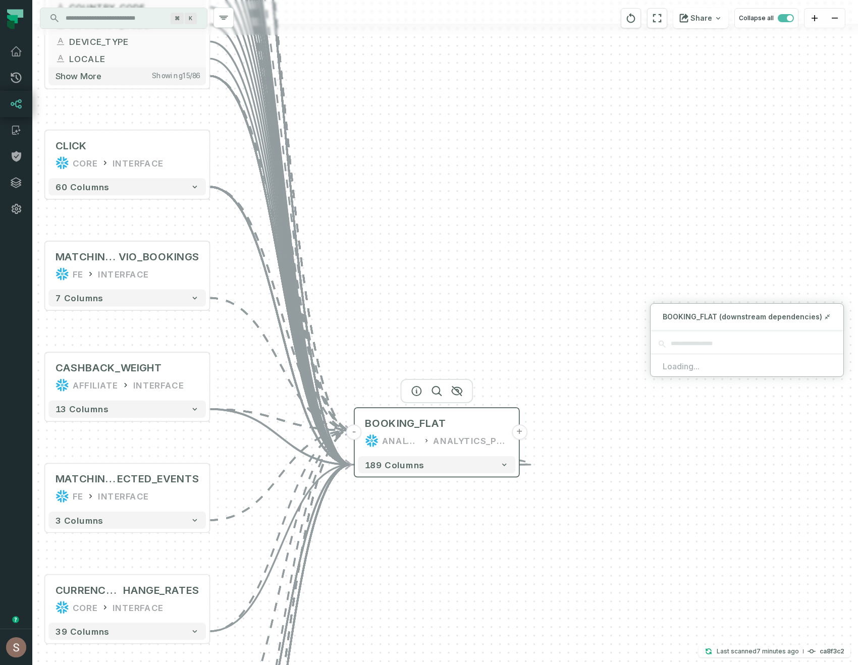
click at [520, 433] on button "+" at bounding box center [519, 432] width 15 height 15
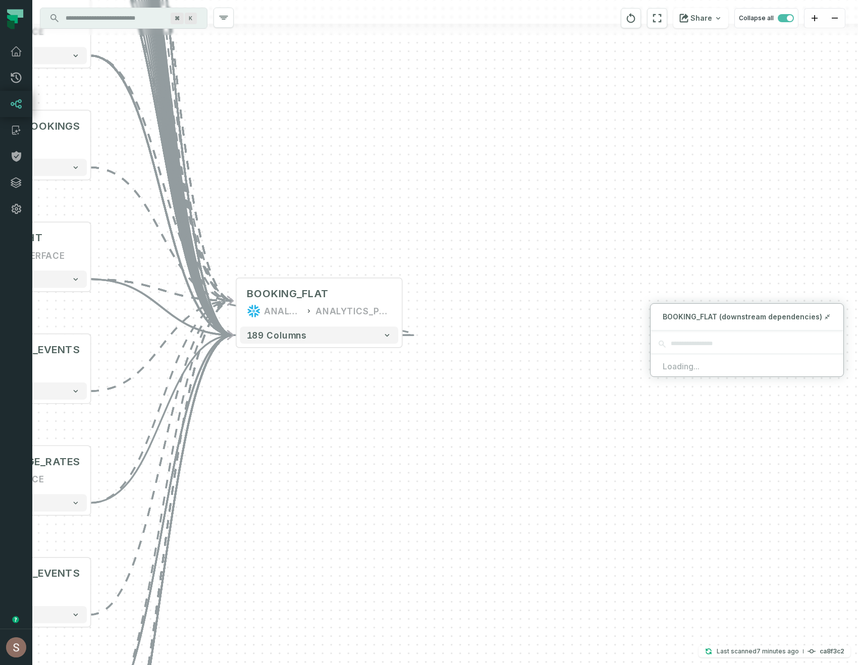
drag, startPoint x: 687, startPoint y: 491, endPoint x: 628, endPoint y: 370, distance: 134.6
click at [628, 370] on div "+ FACT_SESSIONS FE INTERFACE + 103 columns + LEAD ANALYTICS ANALYTICS_PROD + 86…" at bounding box center [445, 332] width 826 height 665
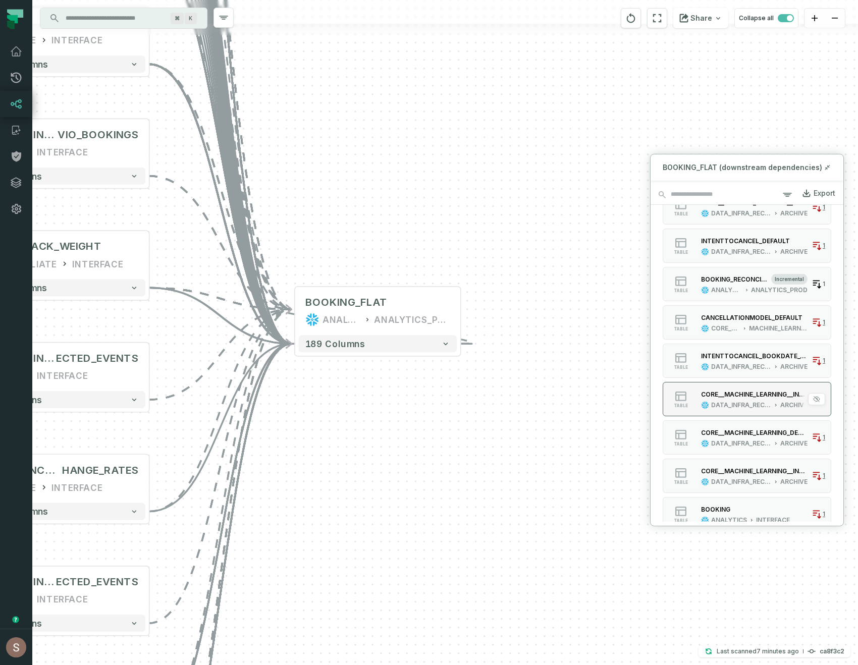
scroll to position [840, 0]
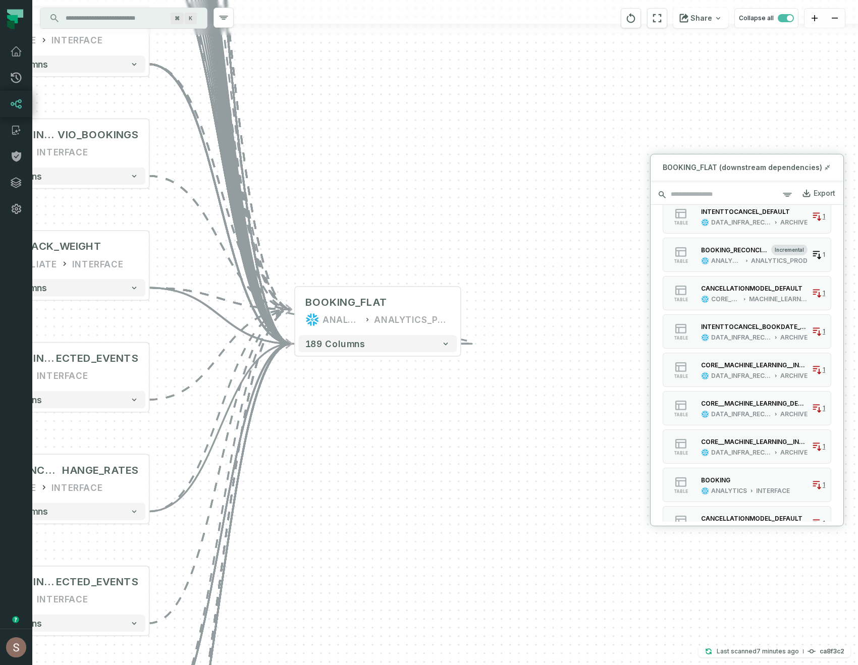
click at [708, 191] on input "search" at bounding box center [747, 195] width 193 height 20
type input "*"
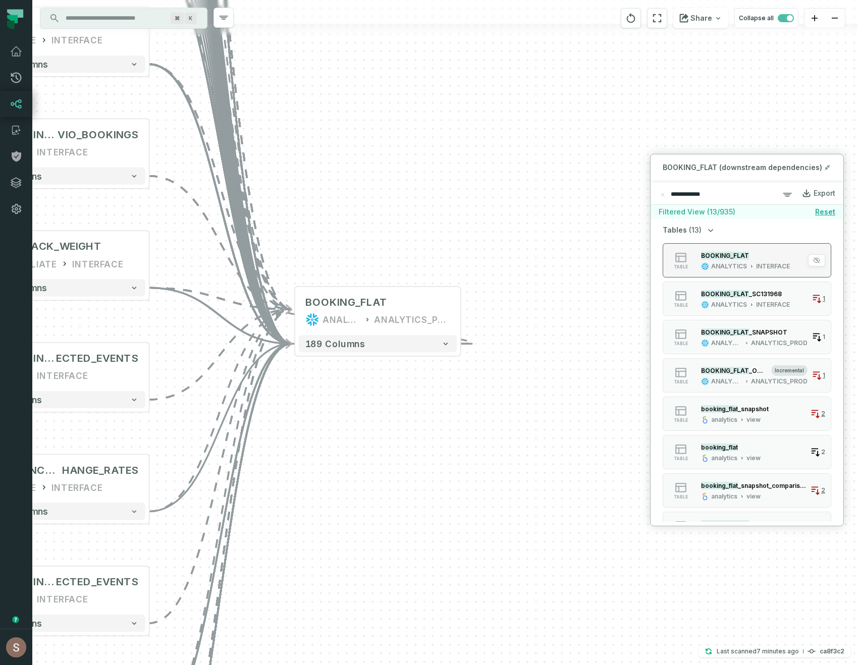
type input "**********"
click at [781, 252] on div "BOOKING_FLAT" at bounding box center [745, 255] width 89 height 10
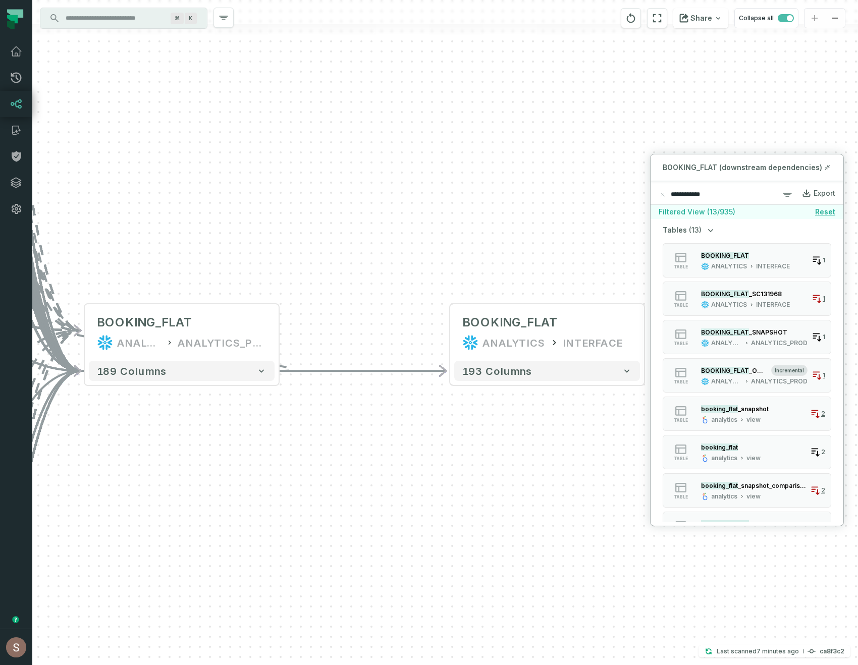
drag, startPoint x: 269, startPoint y: 491, endPoint x: 370, endPoint y: 490, distance: 101.0
click at [370, 491] on div "+ FACT_SESSIONS FE INTERFACE + 103 columns + LEAD ANALYTICS ANALYTICS_PROD + 86…" at bounding box center [445, 332] width 826 height 665
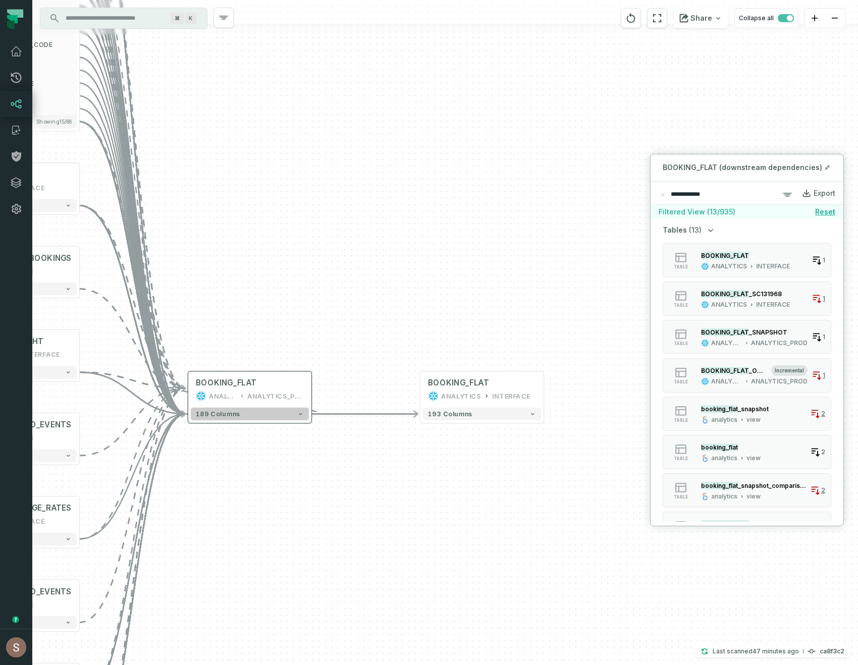
click at [252, 417] on button "189 columns" at bounding box center [250, 414] width 118 height 13
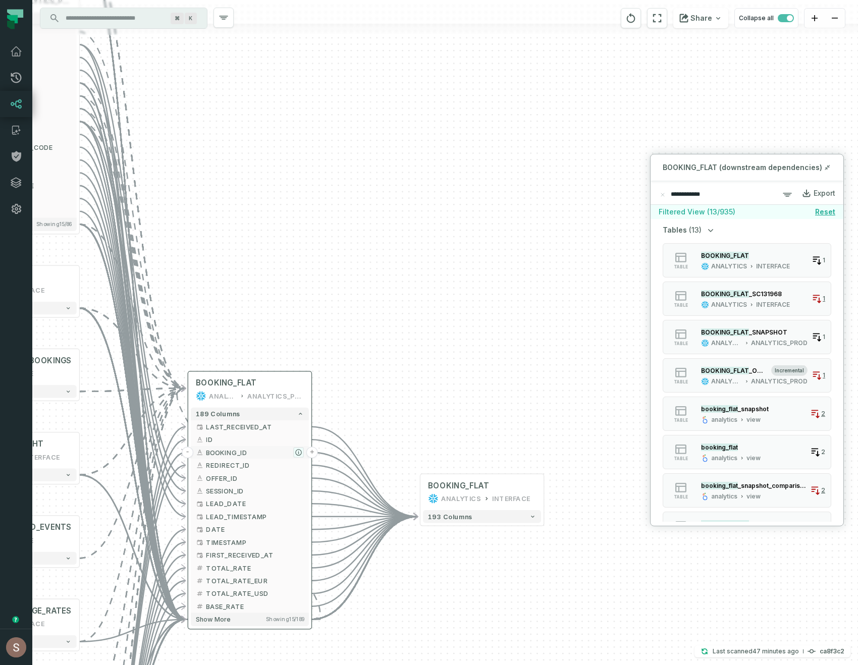
click at [300, 452] on icon "button" at bounding box center [299, 453] width 6 height 6
click at [298, 452] on icon "button" at bounding box center [298, 453] width 6 height 6
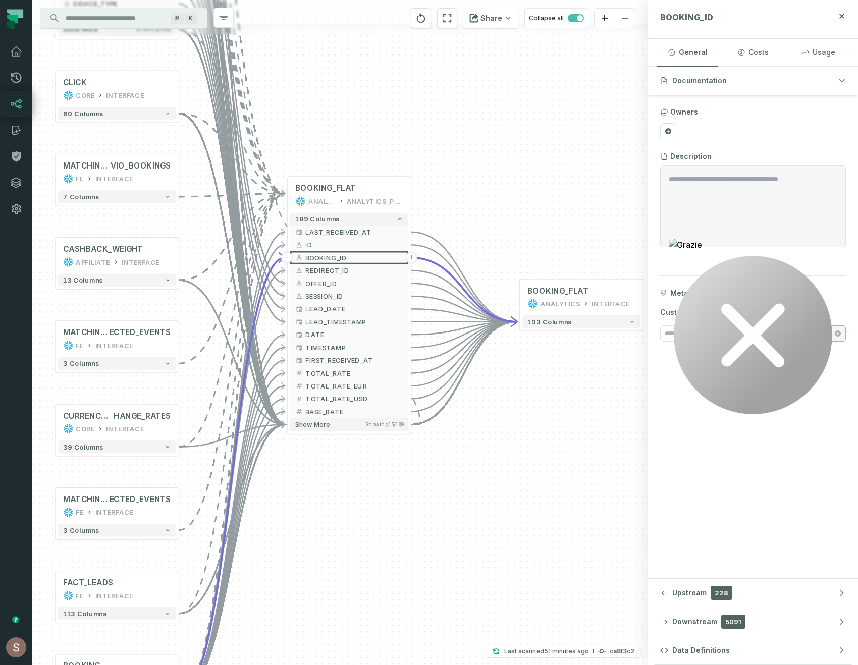
drag, startPoint x: 523, startPoint y: 347, endPoint x: 540, endPoint y: 173, distance: 174.5
click at [540, 173] on div "+ FACT_SESSIONS FE INTERFACE + 103 columns + LEAD ANALYTICS ANALYTICS_PROD + 86…" at bounding box center [340, 332] width 616 height 665
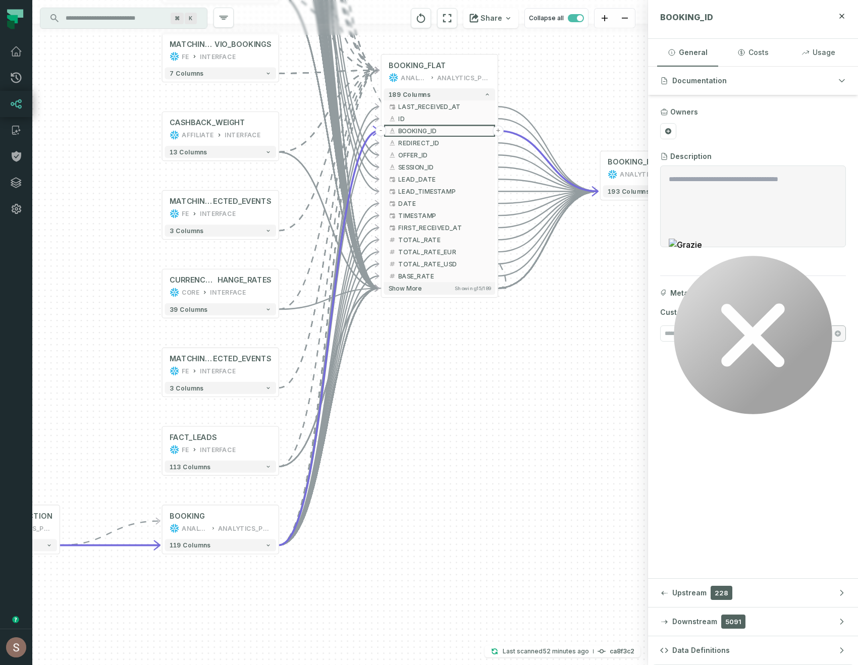
drag, startPoint x: 304, startPoint y: 649, endPoint x: 439, endPoint y: 354, distance: 324.4
click at [439, 354] on div "+ FACT_SESSIONS FE INTERFACE + 103 columns + LEAD ANALYTICS ANALYTICS_PROD + 86…" at bounding box center [340, 332] width 616 height 665
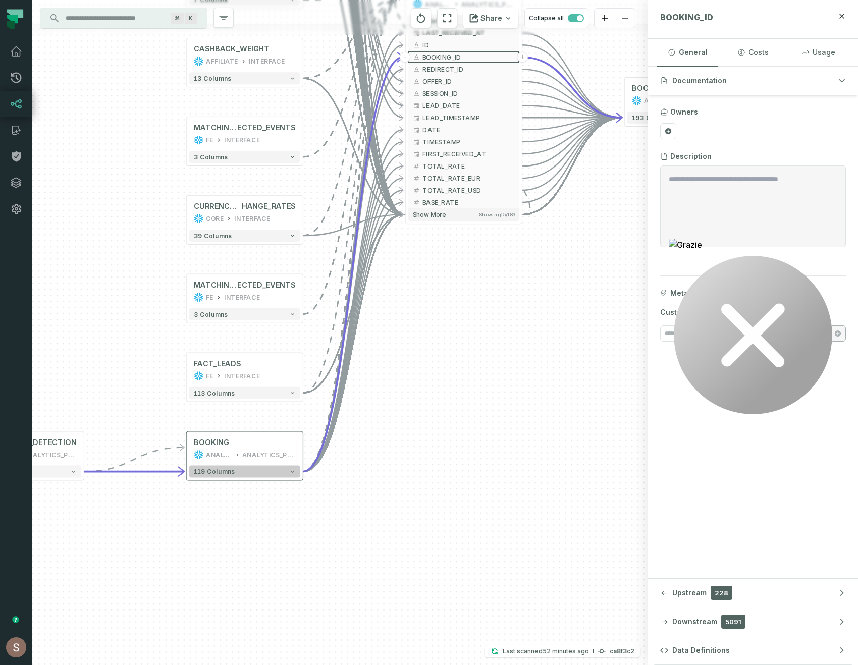
click at [233, 475] on button "119 columns" at bounding box center [245, 472] width 112 height 12
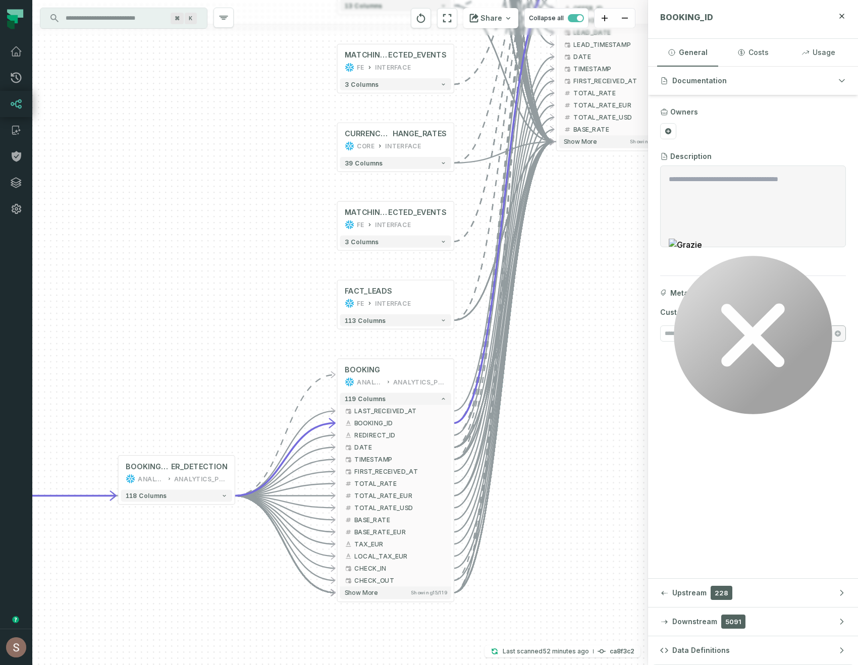
drag, startPoint x: 410, startPoint y: 555, endPoint x: 560, endPoint y: 483, distance: 166.7
click at [560, 483] on div "+ FACT_SESSIONS FE INTERFACE + 103 columns + LEAD ANALYTICS ANALYTICS_PROD + 86…" at bounding box center [340, 332] width 616 height 665
click at [144, 496] on span "118 columns" at bounding box center [145, 495] width 41 height 7
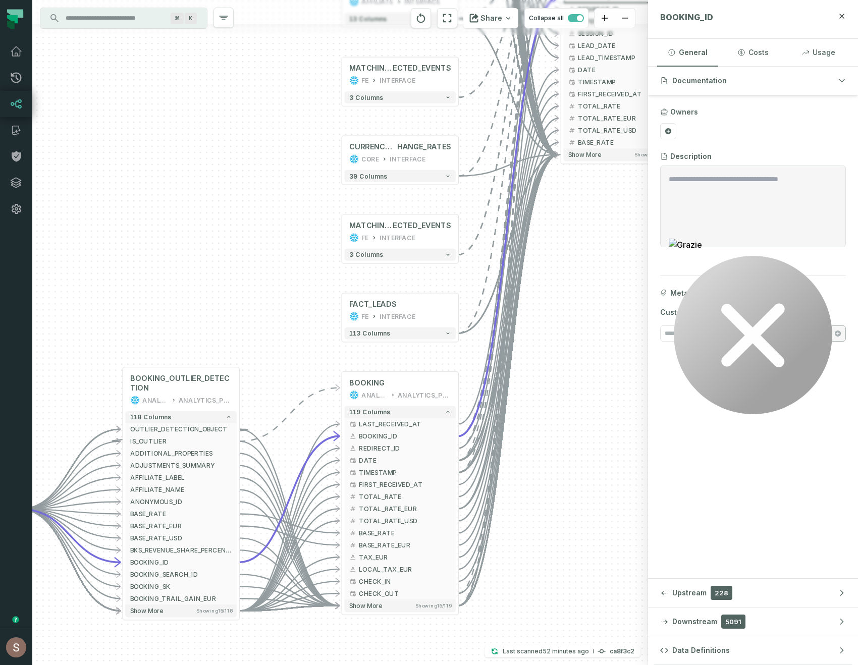
drag, startPoint x: 185, startPoint y: 335, endPoint x: 191, endPoint y: 246, distance: 88.5
click at [191, 246] on div "+ FACT_SESSIONS FE INTERFACE + 103 columns + LEAD ANALYTICS ANALYTICS_PROD + 86…" at bounding box center [340, 332] width 616 height 665
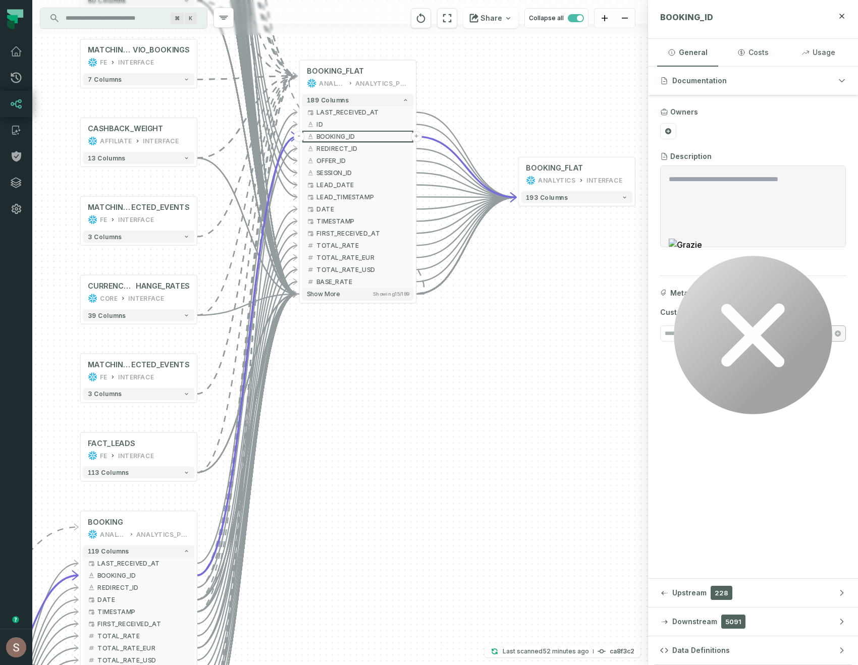
drag, startPoint x: 514, startPoint y: 367, endPoint x: 292, endPoint y: 590, distance: 314.9
click at [293, 587] on div "+ FACT_SESSIONS FE INTERFACE + 103 columns + LEAD ANALYTICS ANALYTICS_PROD + 86…" at bounding box center [340, 332] width 616 height 665
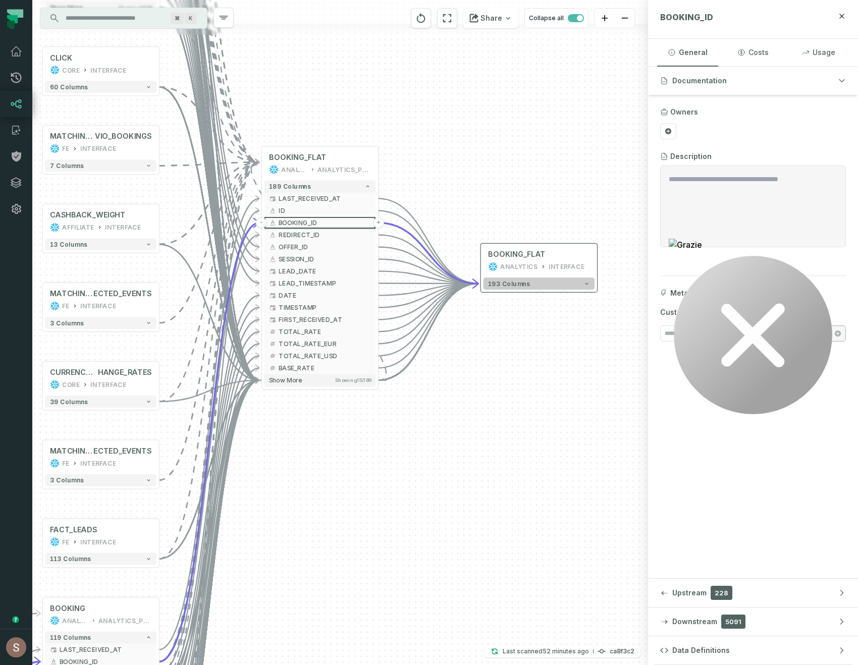
click at [531, 285] on button "193 columns" at bounding box center [540, 284] width 112 height 12
click at [532, 281] on button "193 columns" at bounding box center [540, 283] width 112 height 12
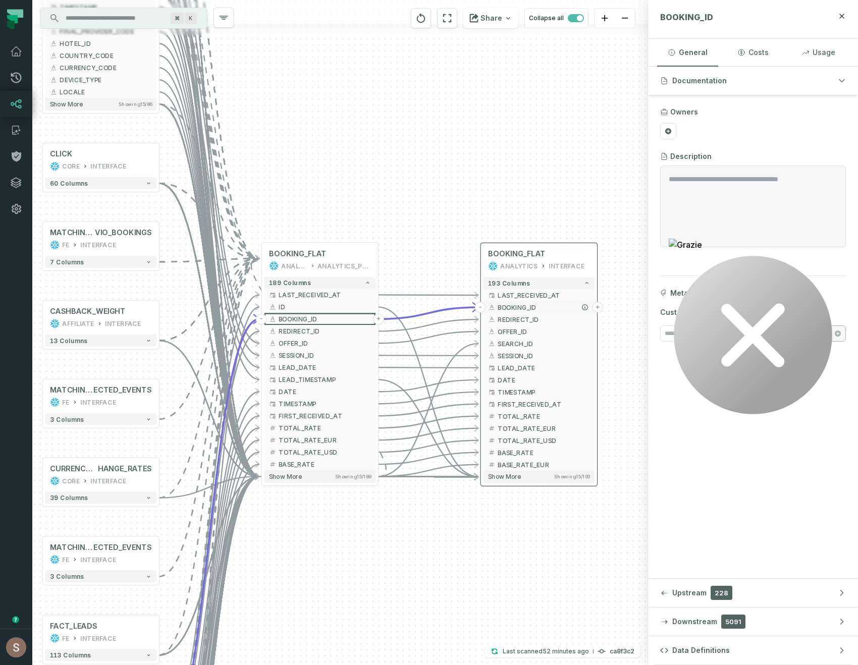
click at [598, 307] on button "+" at bounding box center [597, 307] width 11 height 11
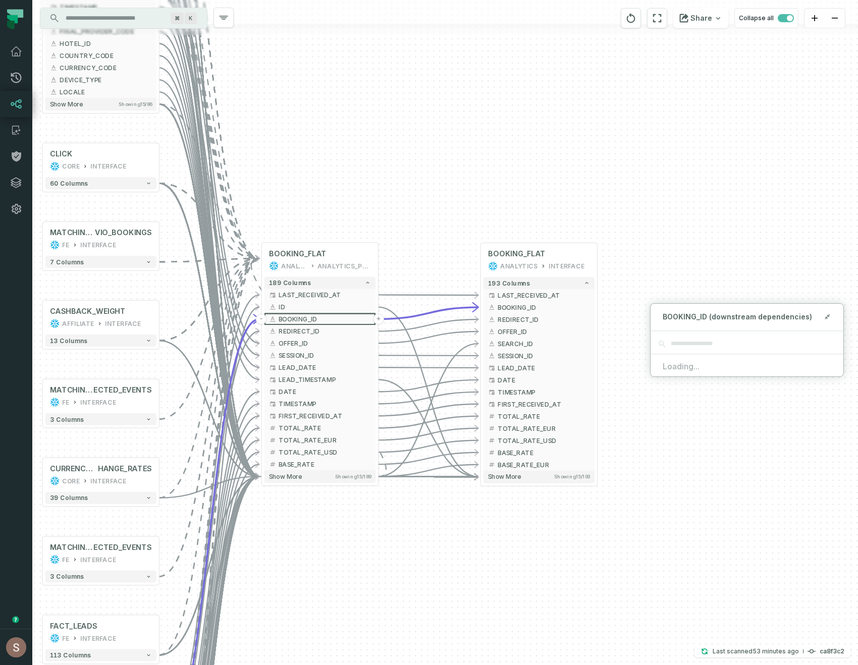
click at [598, 164] on div "+ FACT_SESSIONS FE INTERFACE + 103 columns + LEAD ANALYTICS ANALYTICS_PROD + 86…" at bounding box center [445, 332] width 826 height 665
